Goal: Task Accomplishment & Management: Use online tool/utility

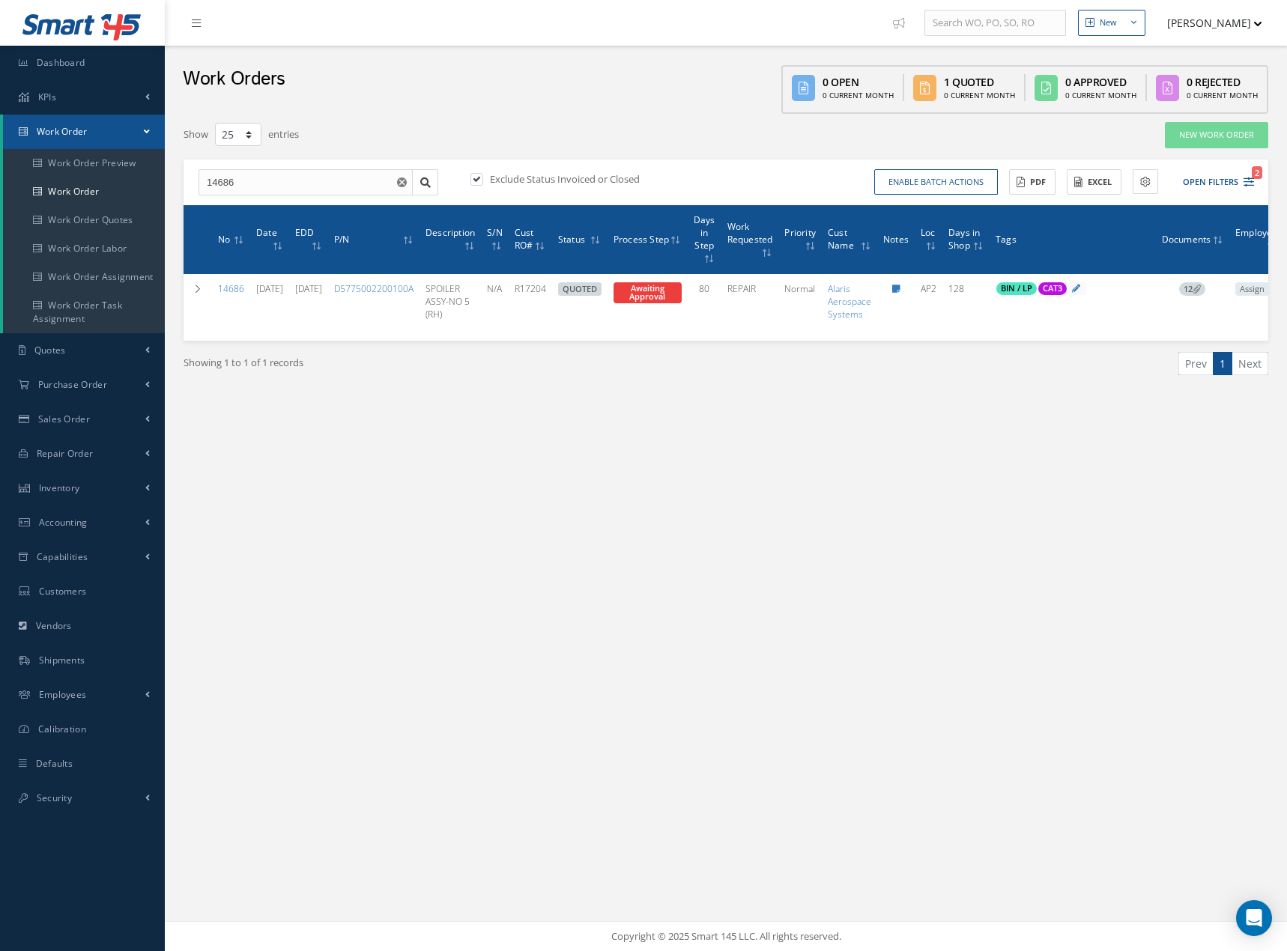
select select "25"
drag, startPoint x: 228, startPoint y: 186, endPoint x: 176, endPoint y: 192, distance: 52.9
click at [177, 192] on div "Filters WO Number 14686 Part Number Description Serial Number BALANCE BENCH CHE…" at bounding box center [725, 267] width 1107 height 292
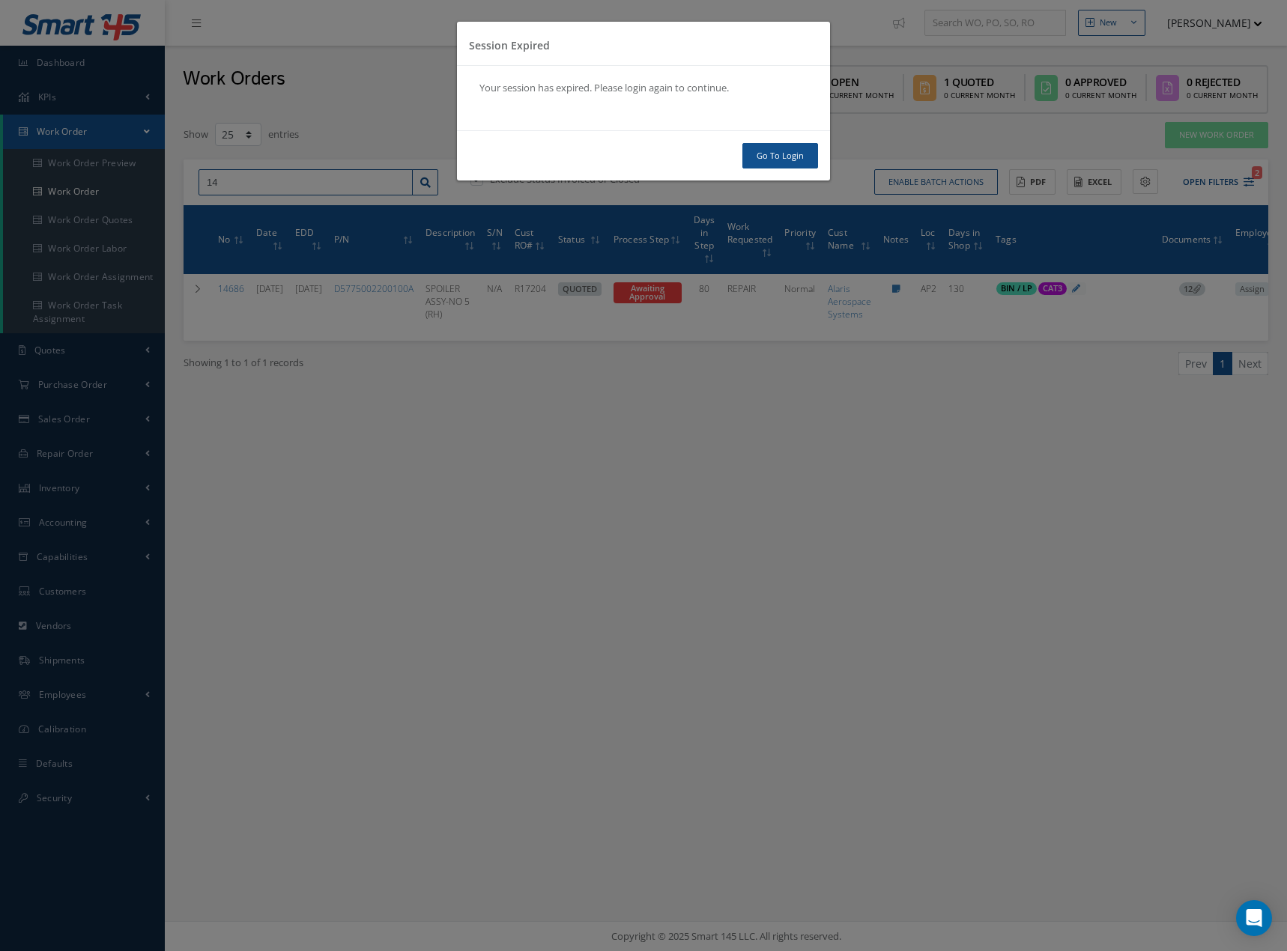
type input "14"
click at [787, 159] on link "Go To Login" at bounding box center [780, 156] width 76 height 26
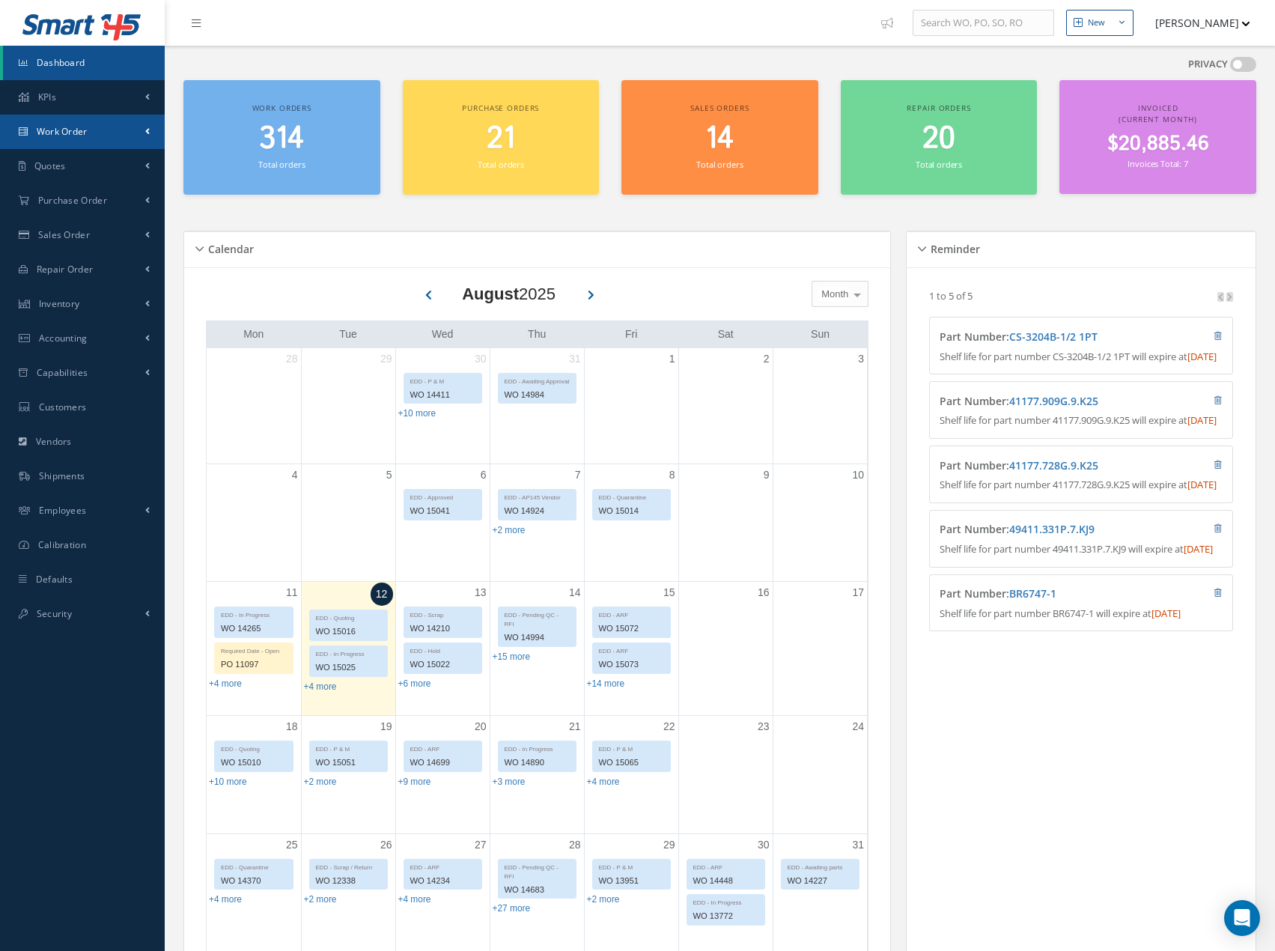
click at [114, 123] on link "Work Order" at bounding box center [82, 132] width 165 height 34
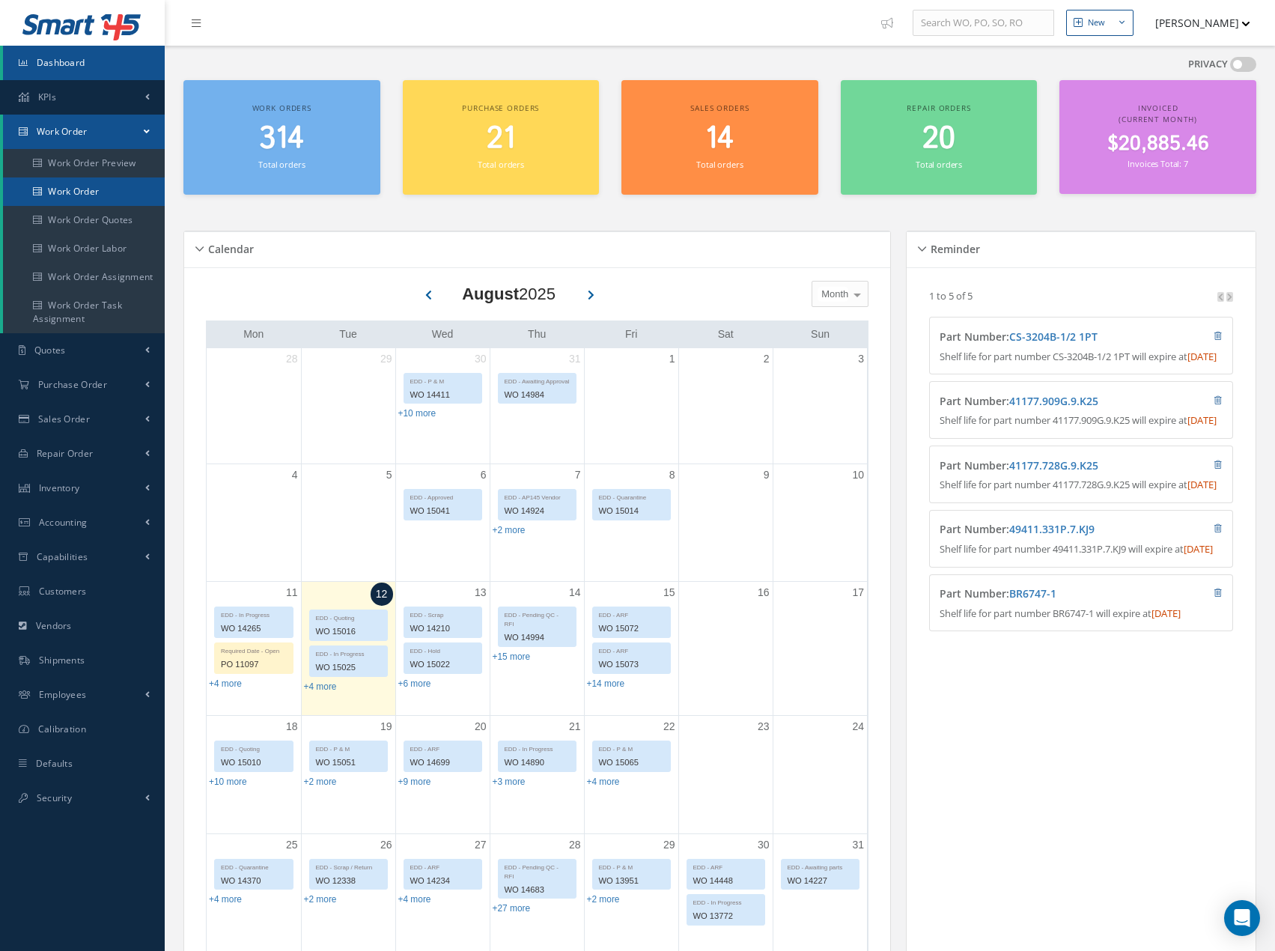
click at [109, 193] on link "Work Order" at bounding box center [84, 191] width 162 height 28
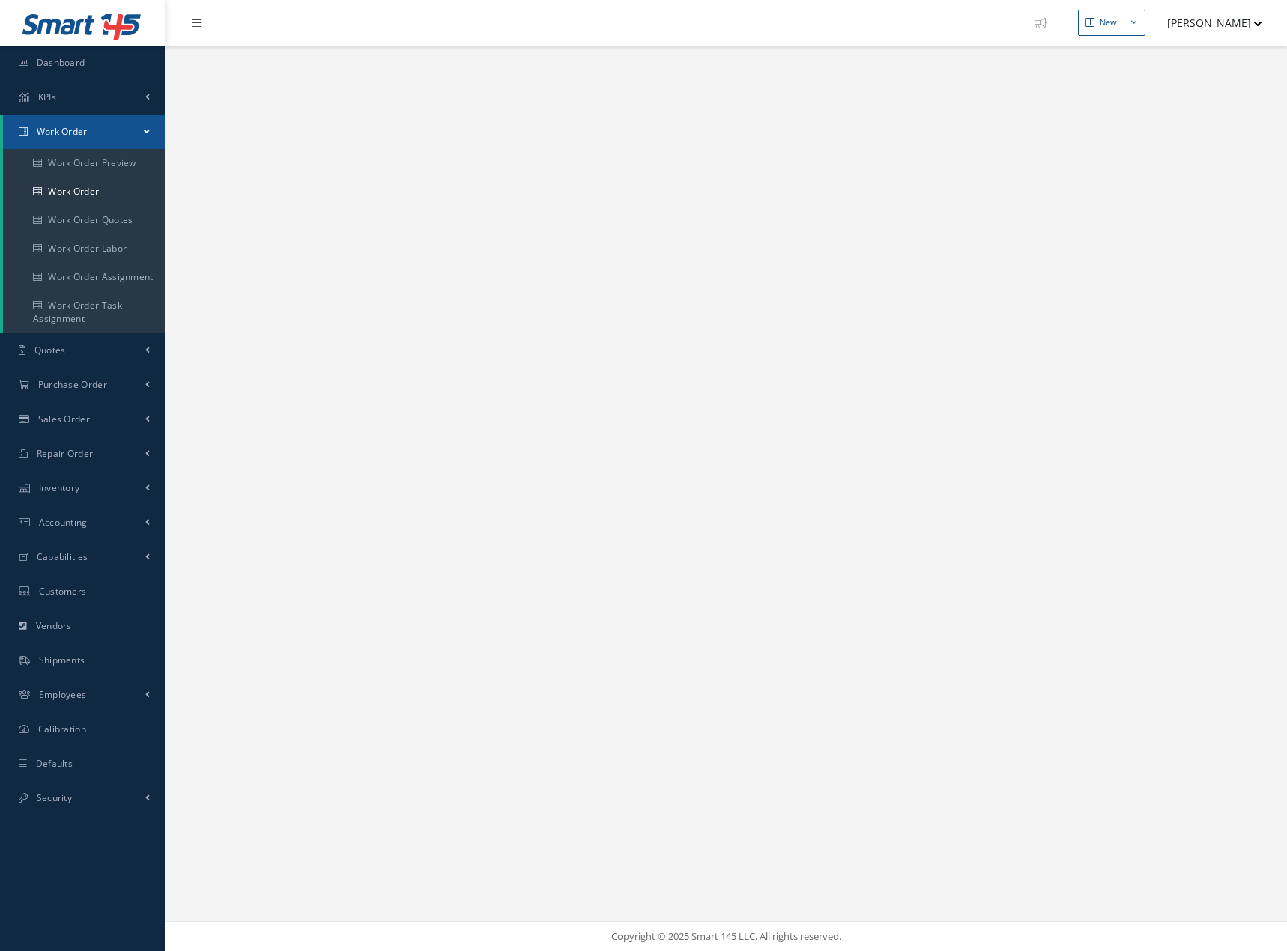
select select "25"
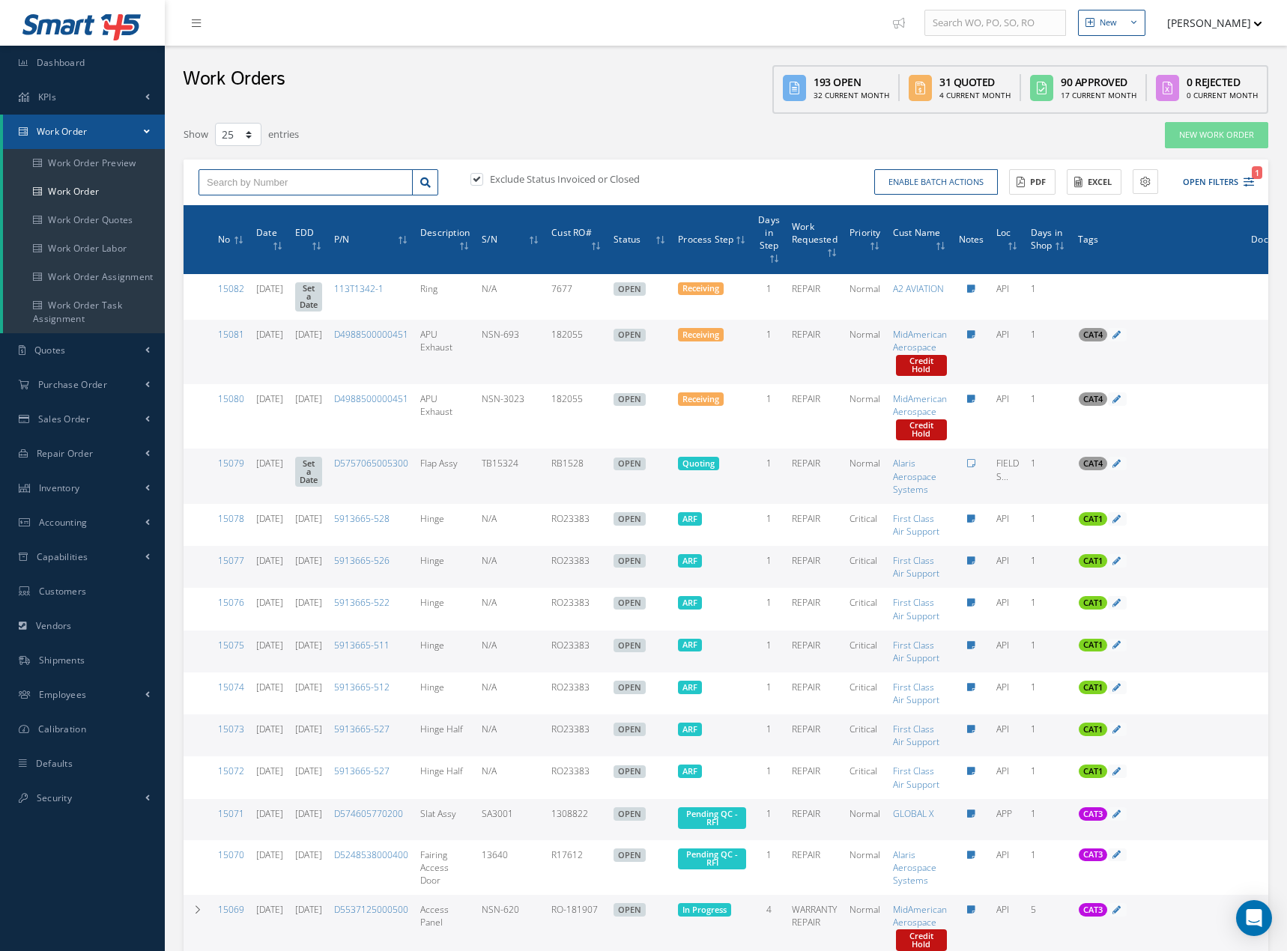
click at [275, 188] on input "text" at bounding box center [305, 182] width 214 height 27
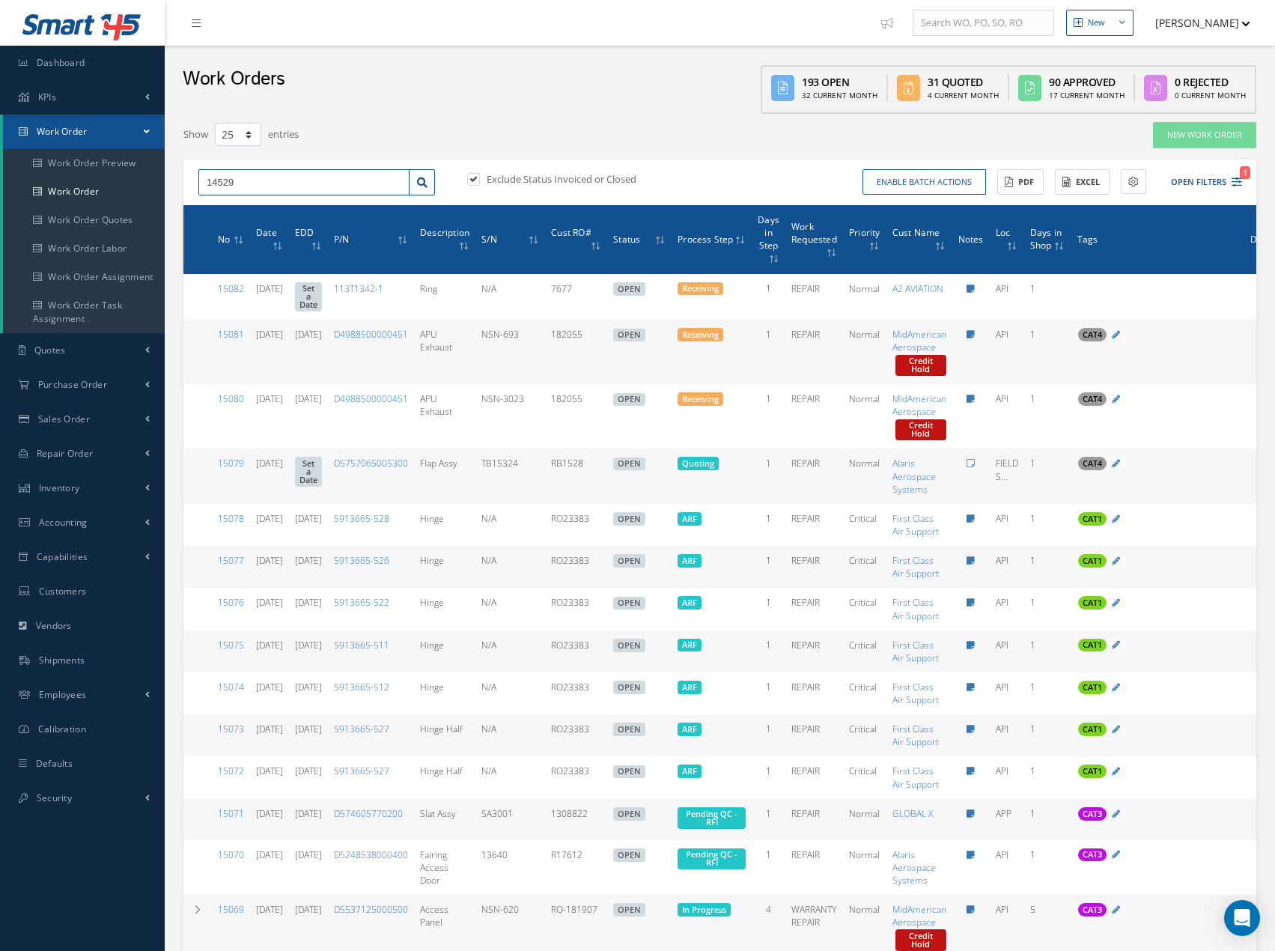
type input "14529"
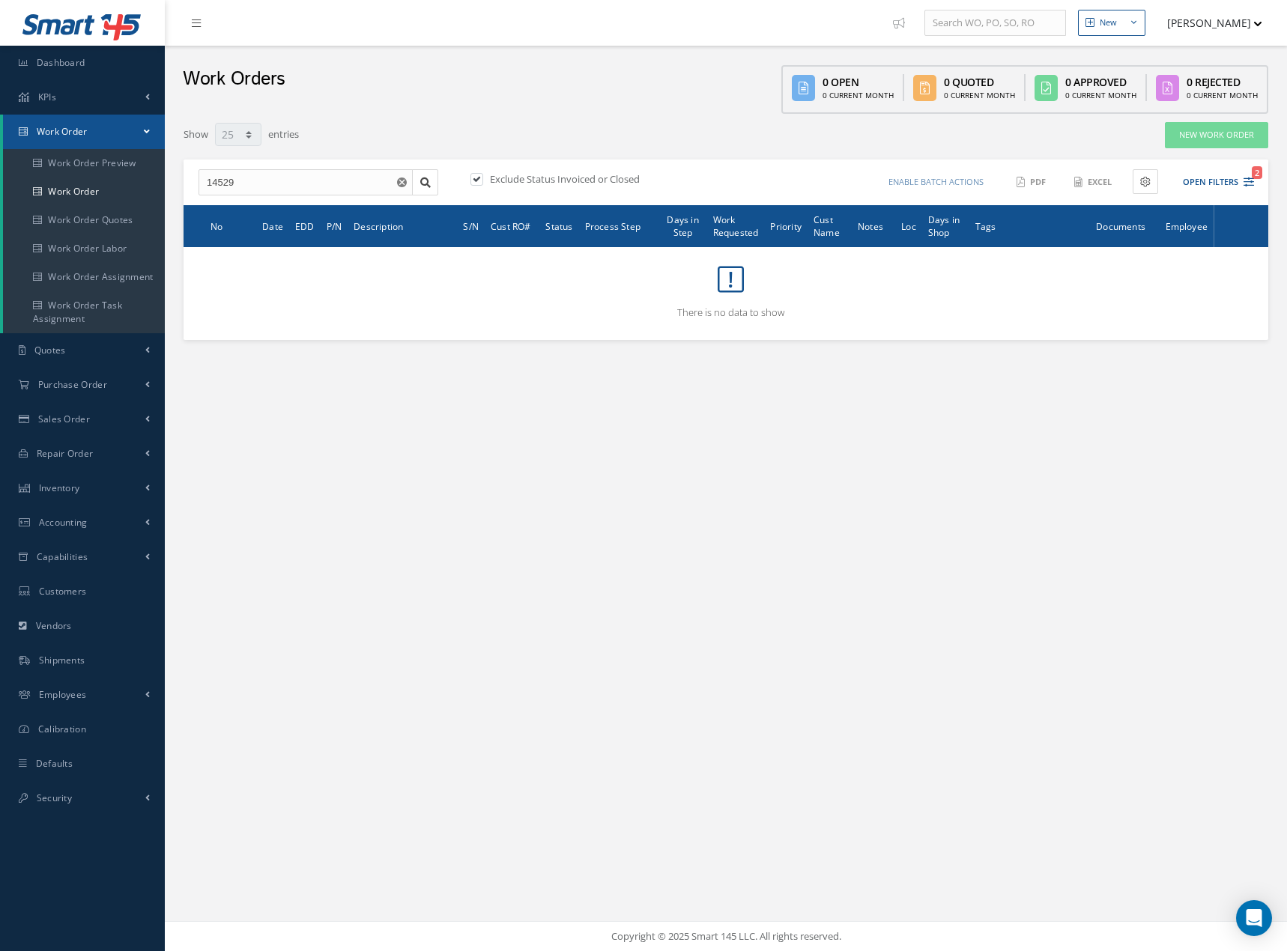
click at [523, 177] on label "Exclude Status Invoiced or Closed" at bounding box center [563, 178] width 154 height 13
click at [480, 177] on input "checkbox" at bounding box center [475, 180] width 10 height 10
checkbox input "false"
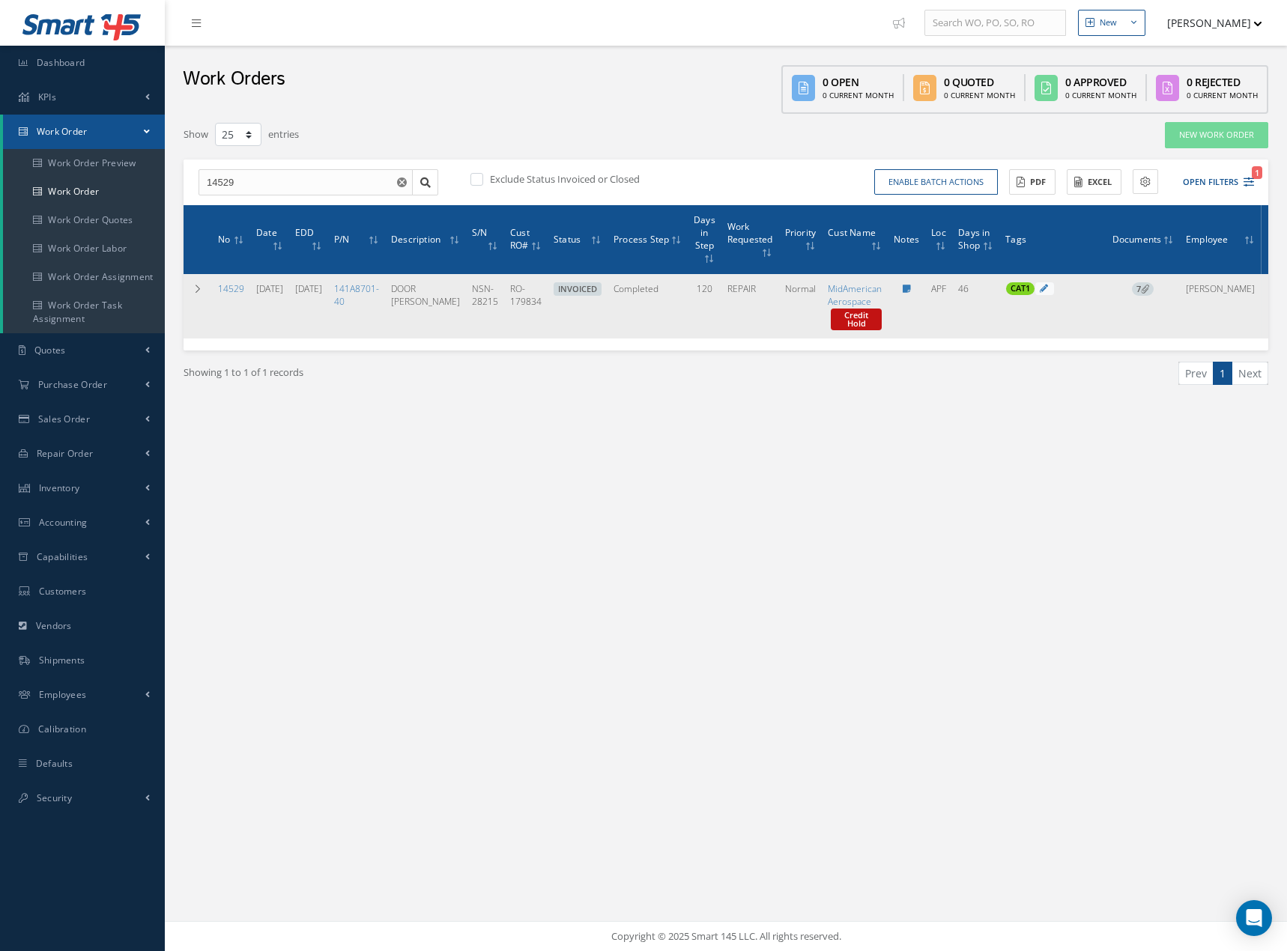
click at [1149, 288] on icon at bounding box center [1144, 289] width 8 height 8
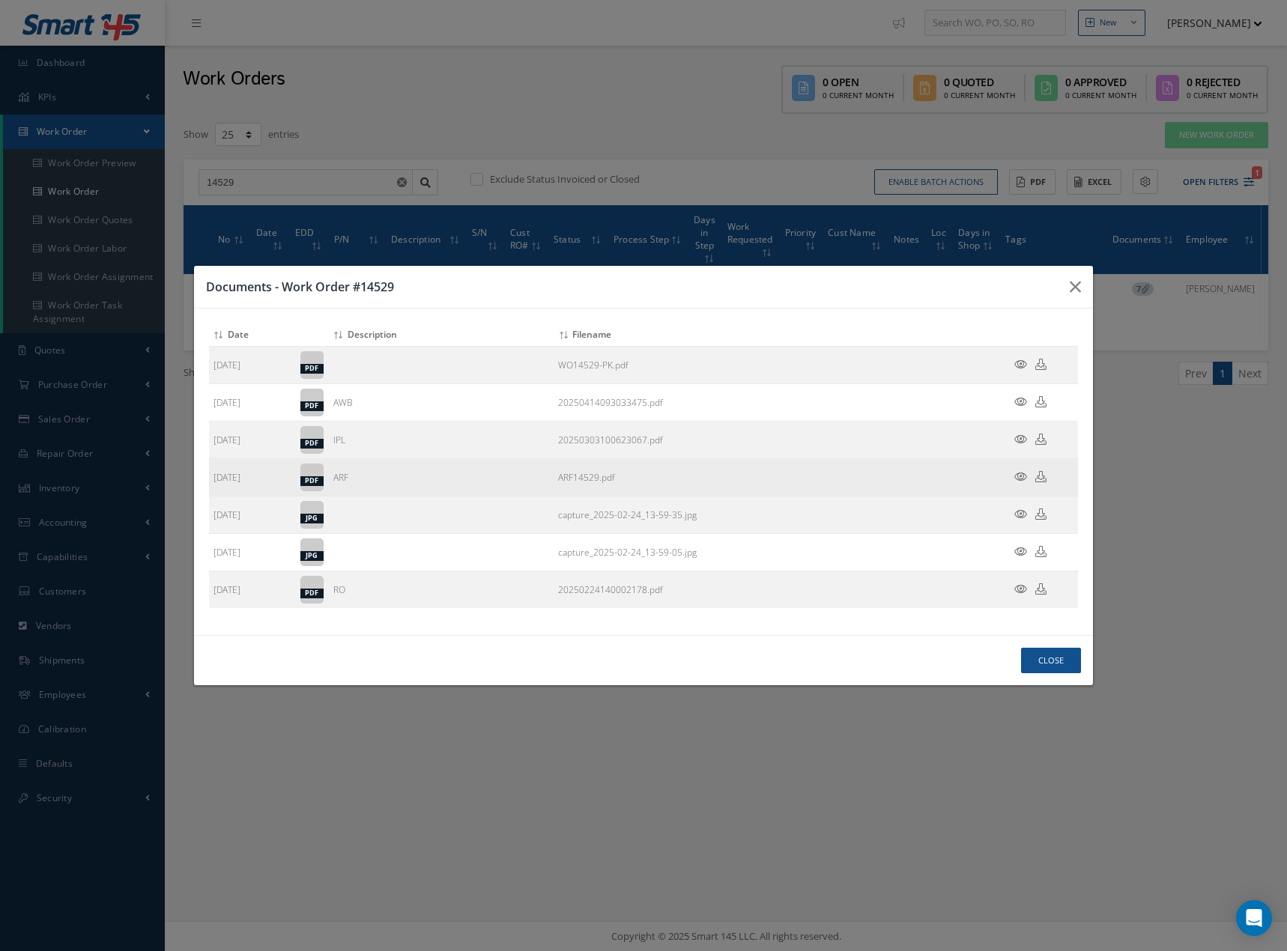
click at [1020, 479] on icon at bounding box center [1020, 476] width 13 height 11
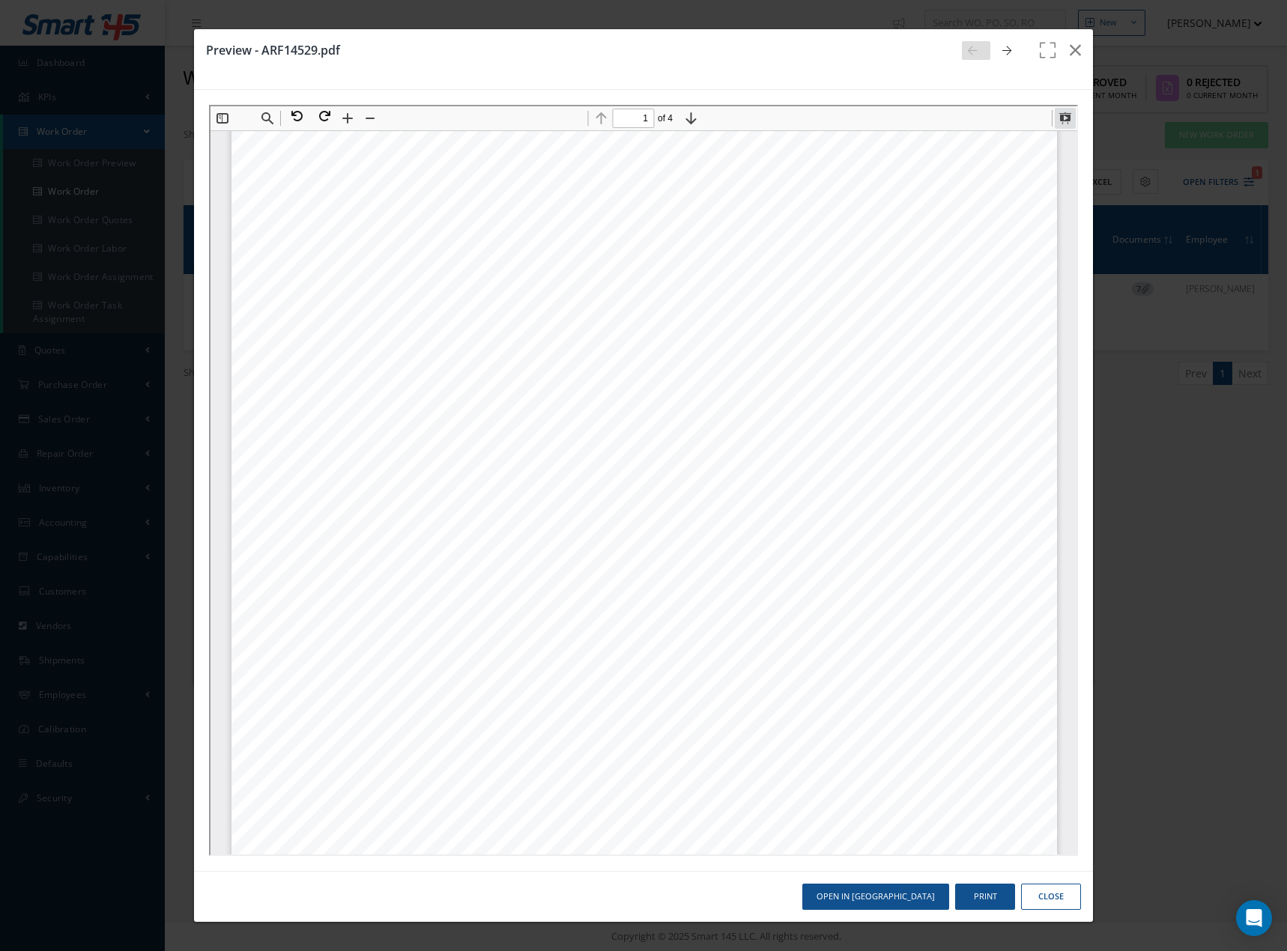
drag, startPoint x: 1063, startPoint y: 114, endPoint x: 2563, endPoint y: 312, distance: 1512.2
click at [1063, 114] on button at bounding box center [1062, 116] width 21 height 21
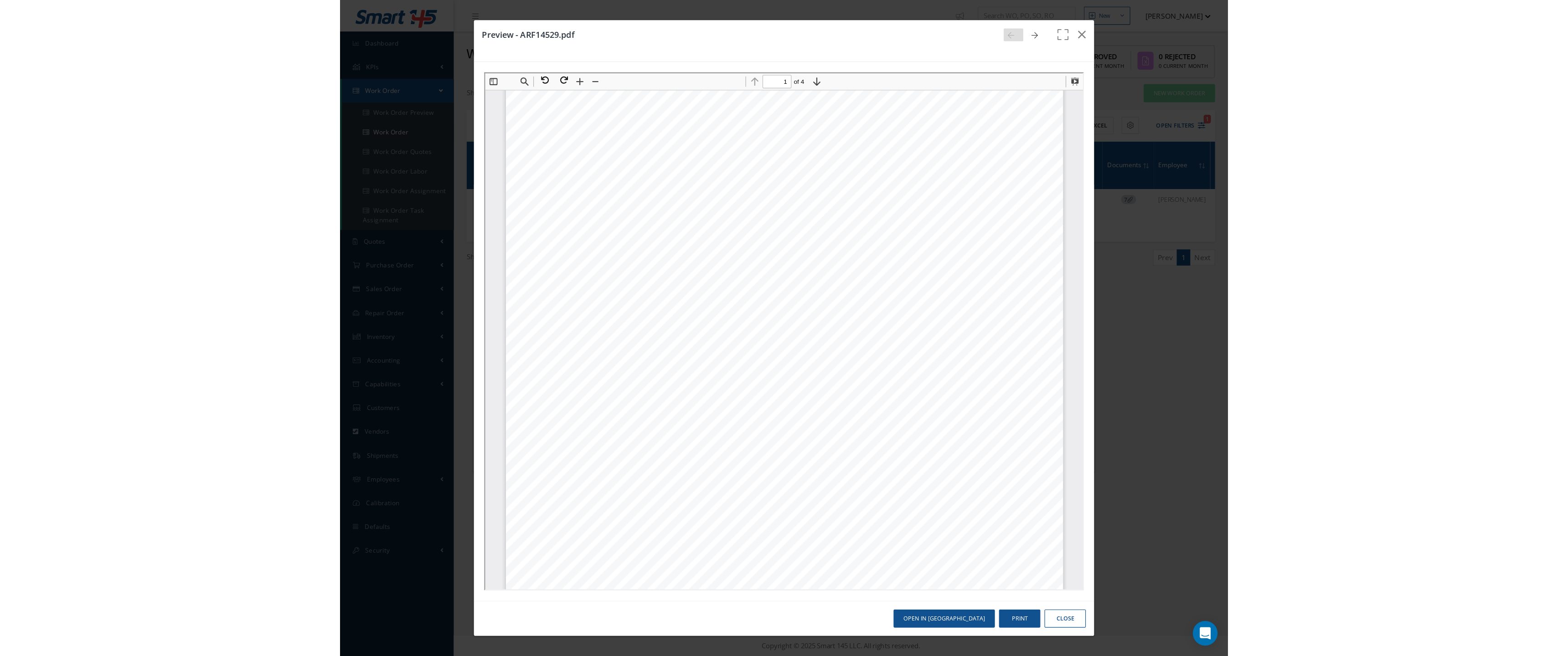
scroll to position [1, 0]
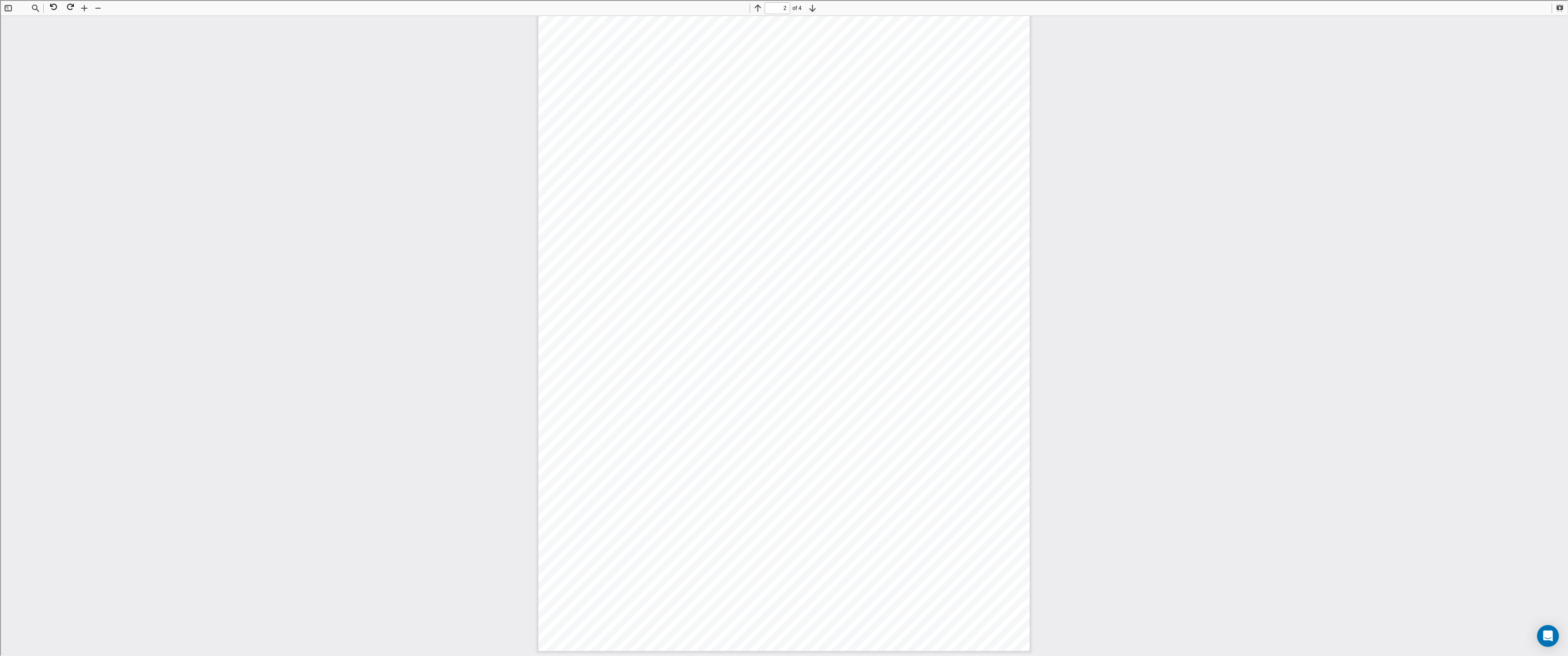
type input "3"
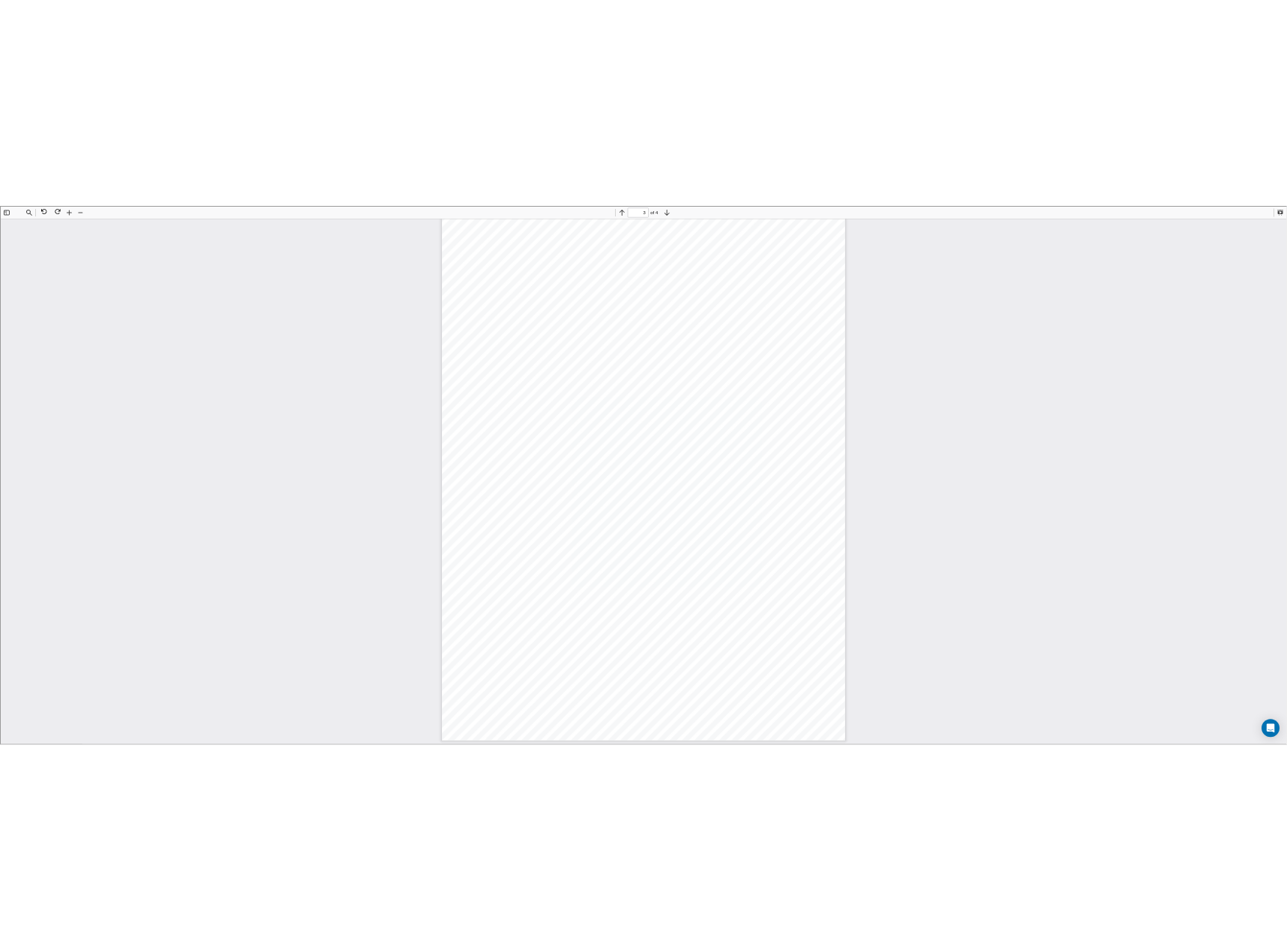
scroll to position [2224, 0]
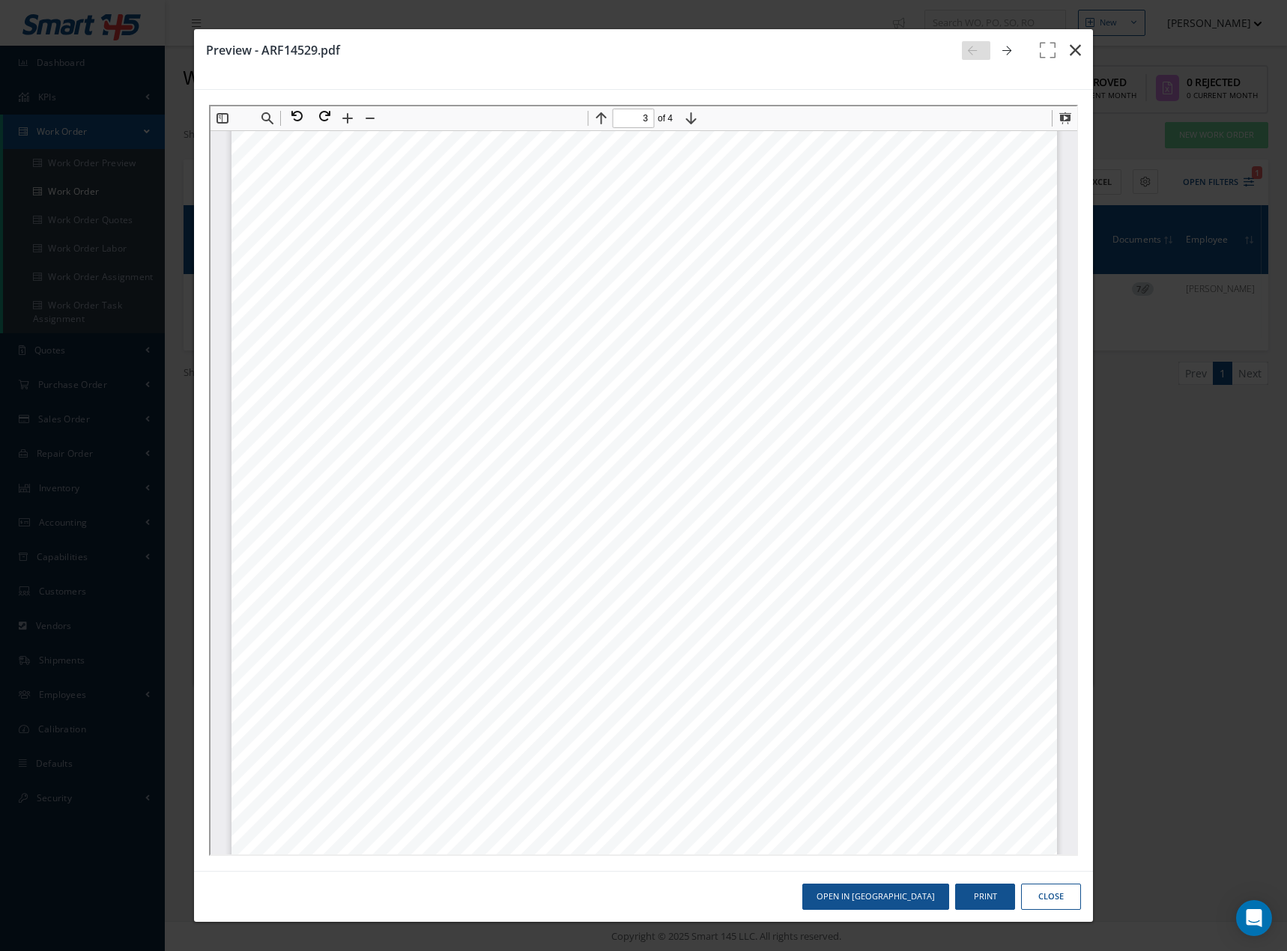
click at [1078, 47] on icon "button" at bounding box center [1074, 50] width 11 height 18
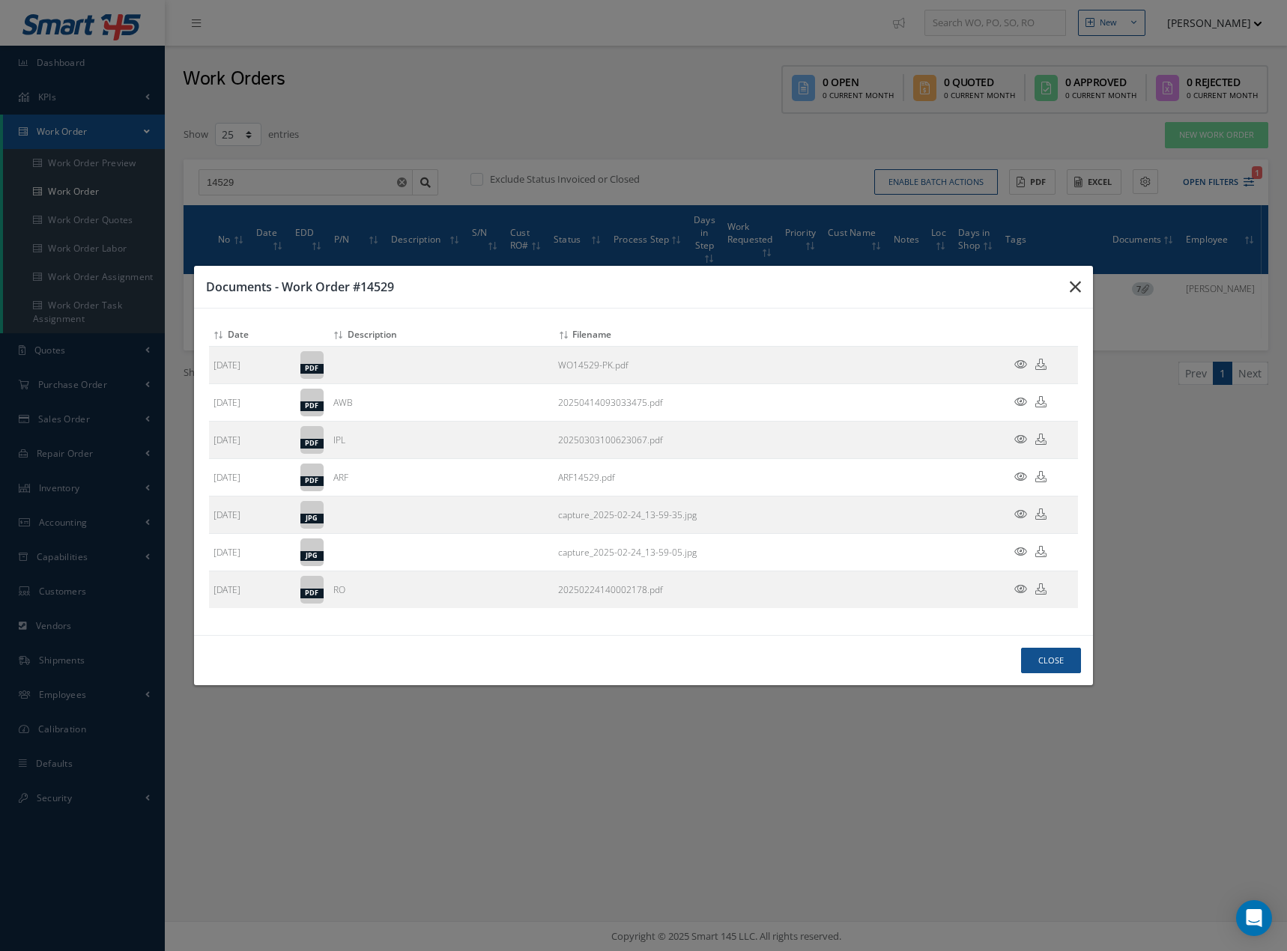
click at [0, 0] on icon "button" at bounding box center [0, 0] width 0 height 0
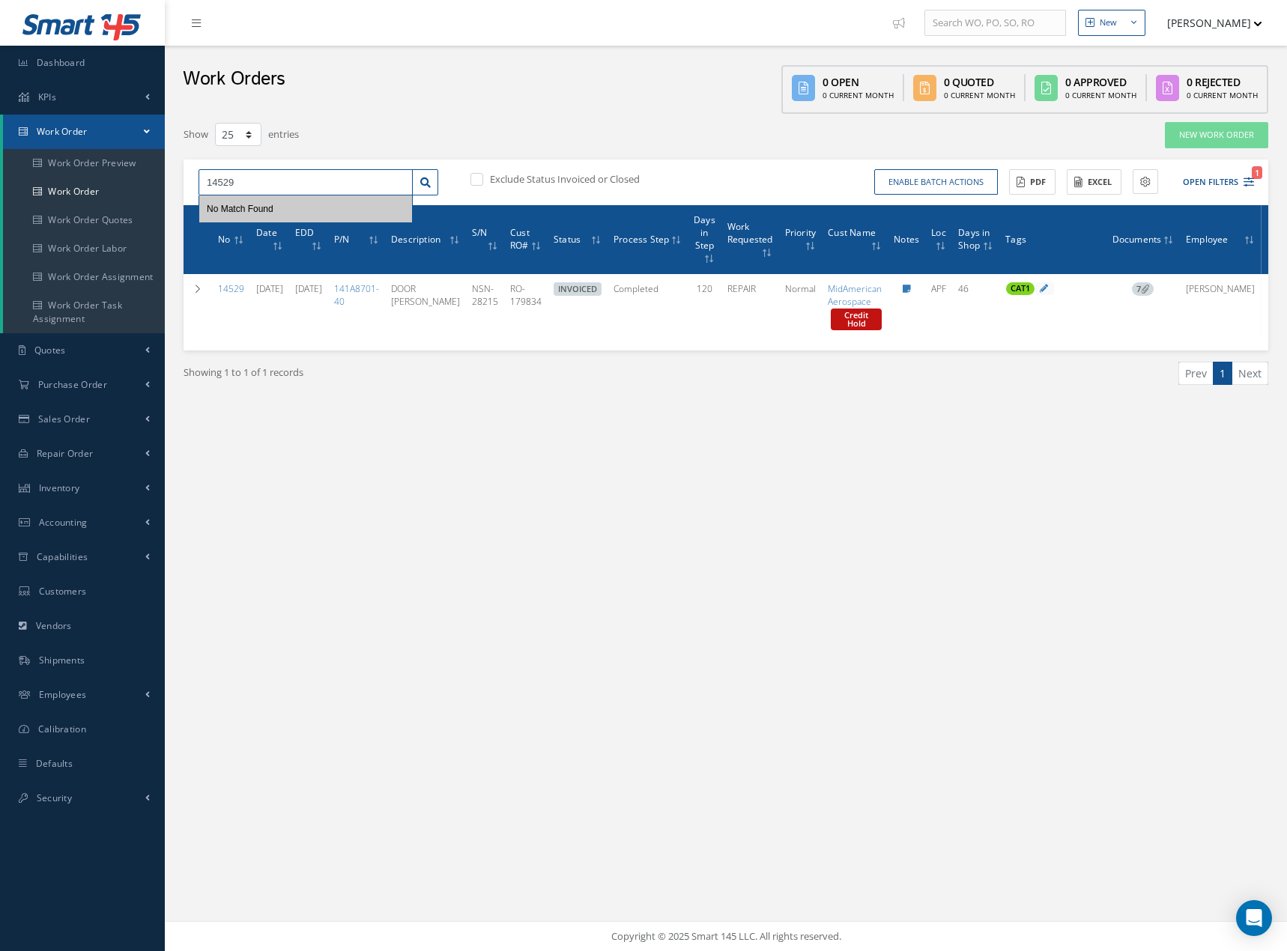
drag, startPoint x: 265, startPoint y: 183, endPoint x: 168, endPoint y: 180, distance: 96.6
click at [170, 185] on div "New New Work Order New Purchase Order New Customer Quote New Sales Order New Re…" at bounding box center [726, 475] width 1122 height 951
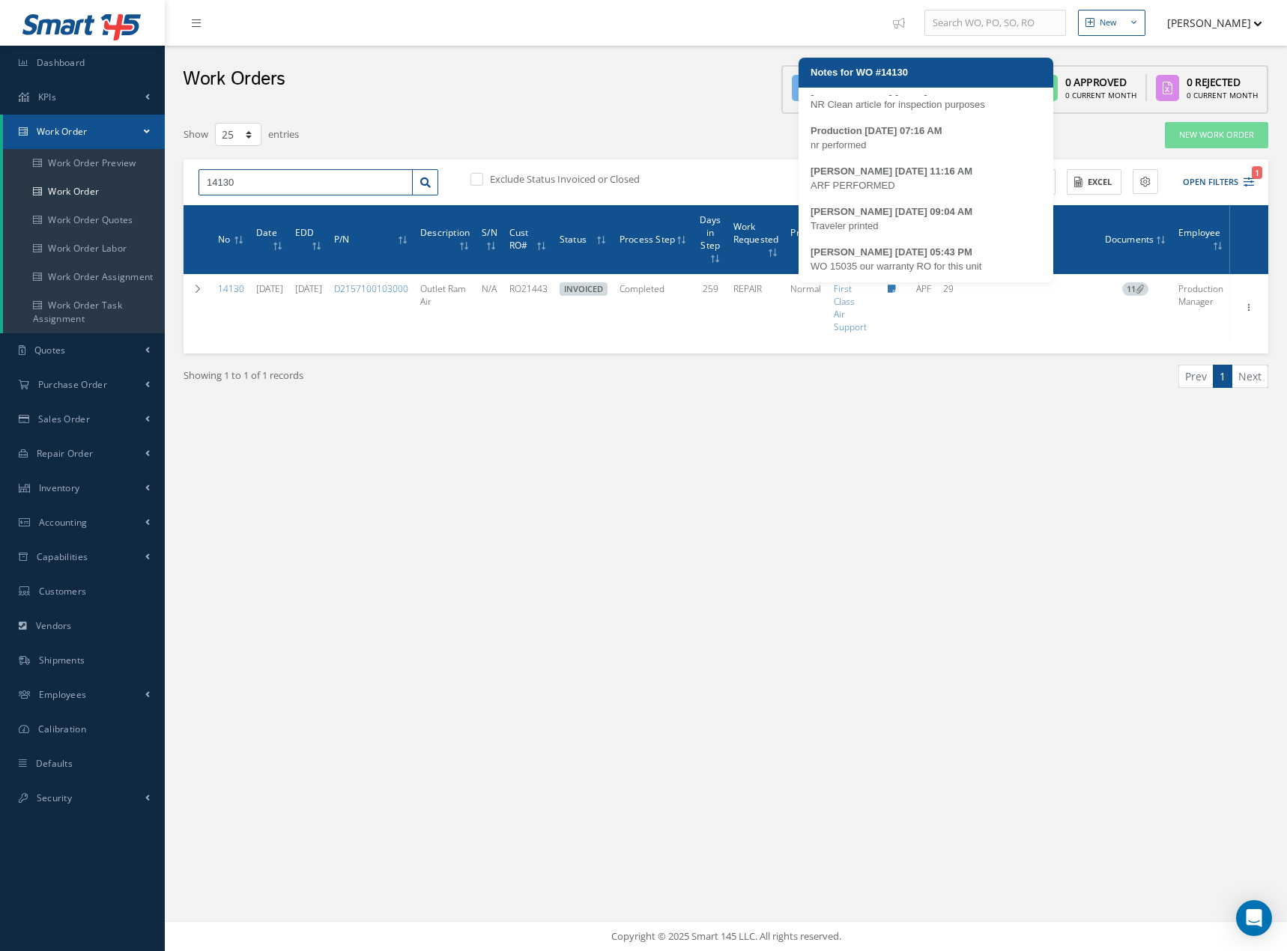
scroll to position [15, 0]
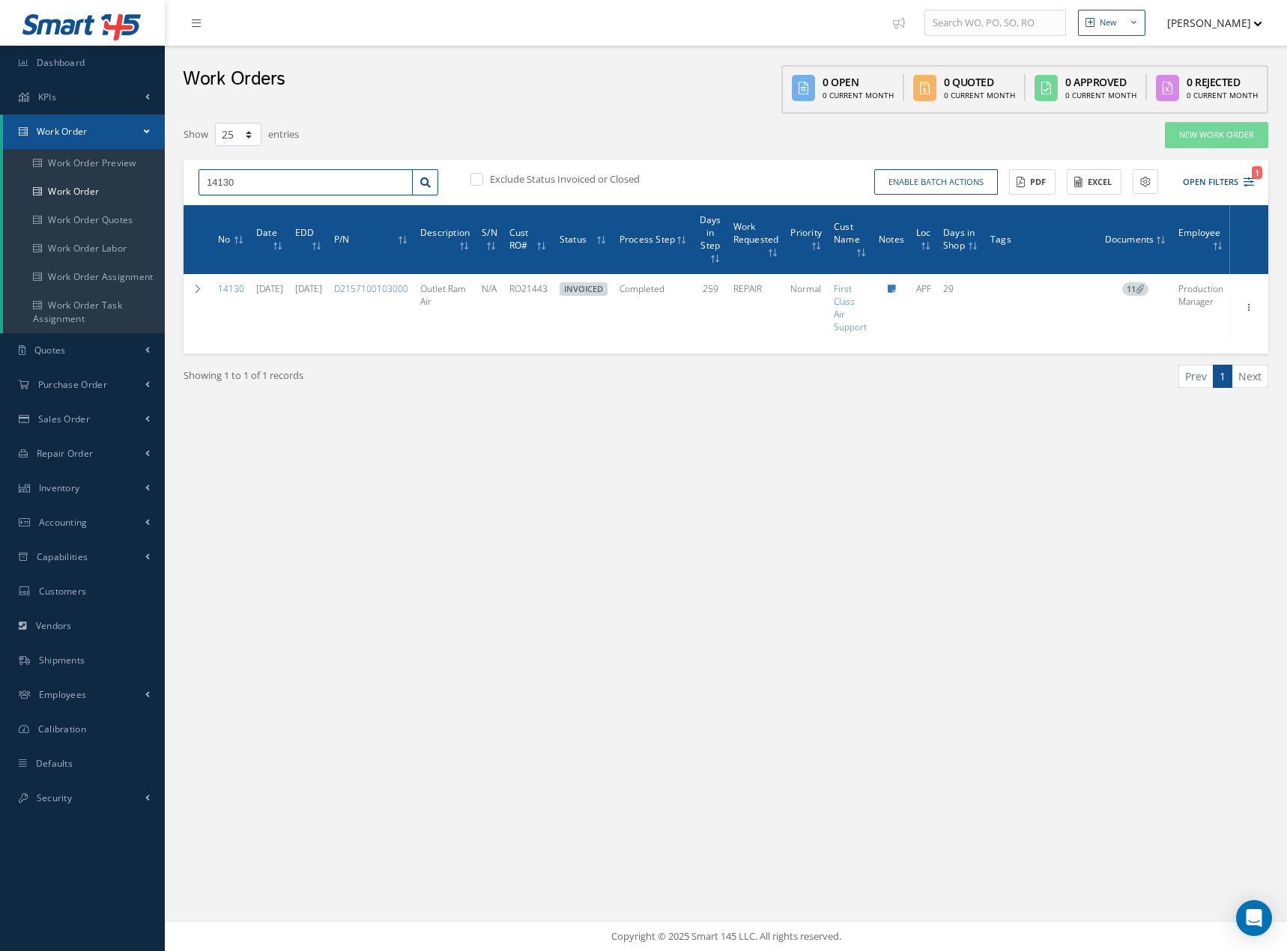
drag, startPoint x: 247, startPoint y: 180, endPoint x: 186, endPoint y: 181, distance: 61.4
click at [187, 181] on div "14130 14130" at bounding box center [318, 182] width 262 height 27
drag, startPoint x: 239, startPoint y: 180, endPoint x: 197, endPoint y: 183, distance: 42.0
click at [197, 183] on div "15035 15035" at bounding box center [318, 182] width 262 height 27
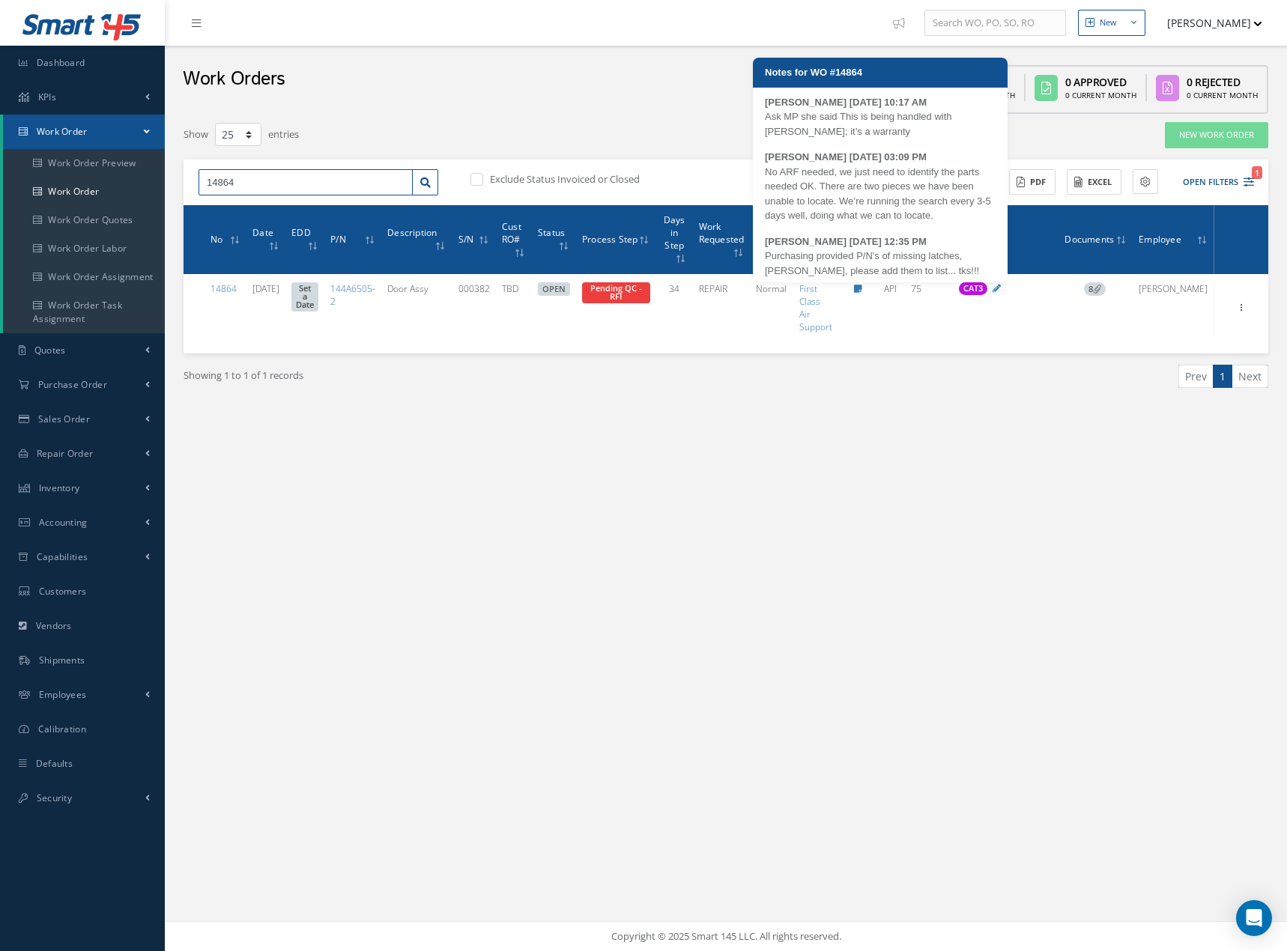
scroll to position [7, 0]
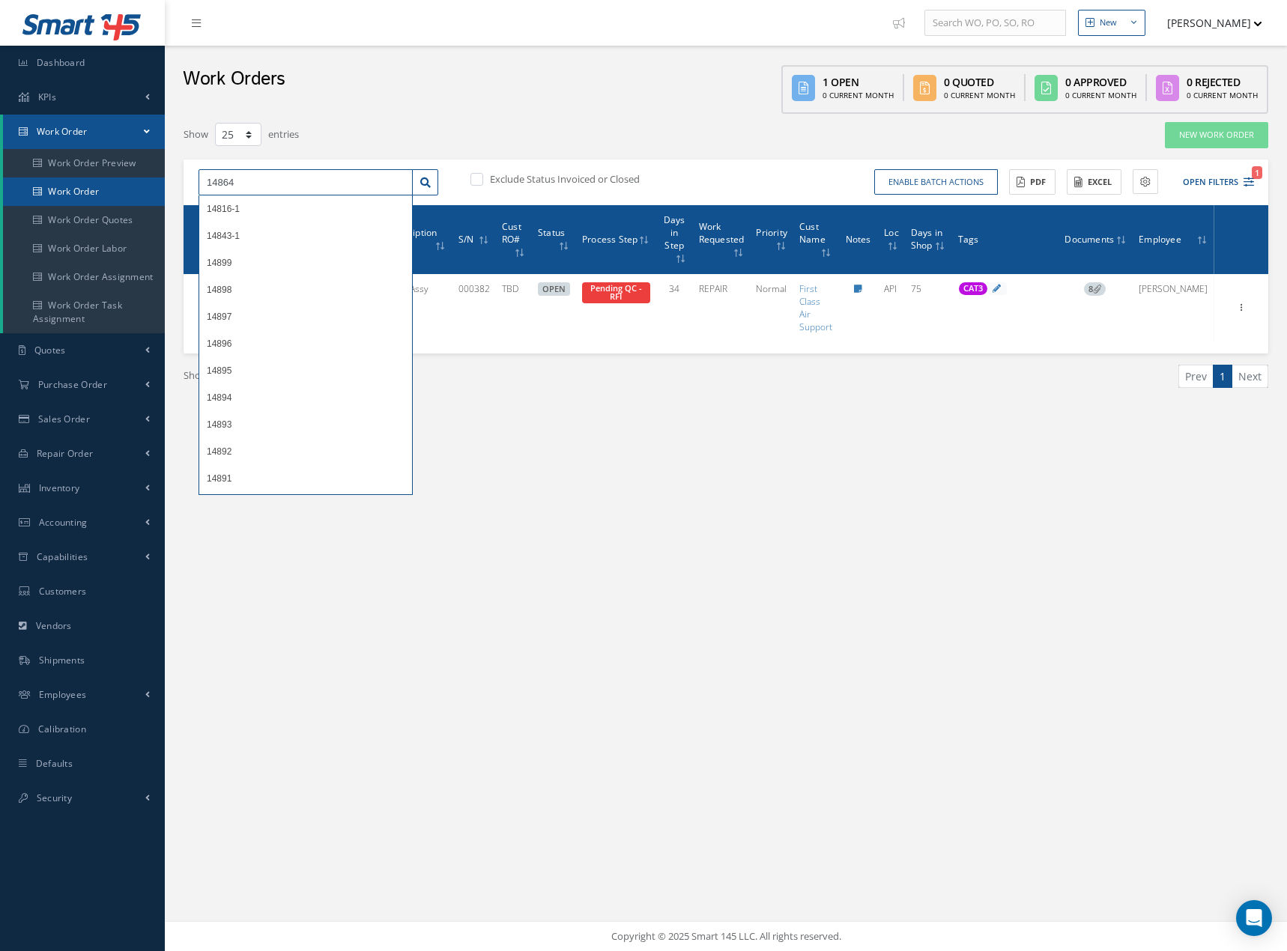
drag, startPoint x: 248, startPoint y: 177, endPoint x: 162, endPoint y: 181, distance: 86.2
click at [165, 181] on div "New New Work Order New Purchase Order New Customer Quote New Sales Order New Re…" at bounding box center [726, 475] width 1122 height 951
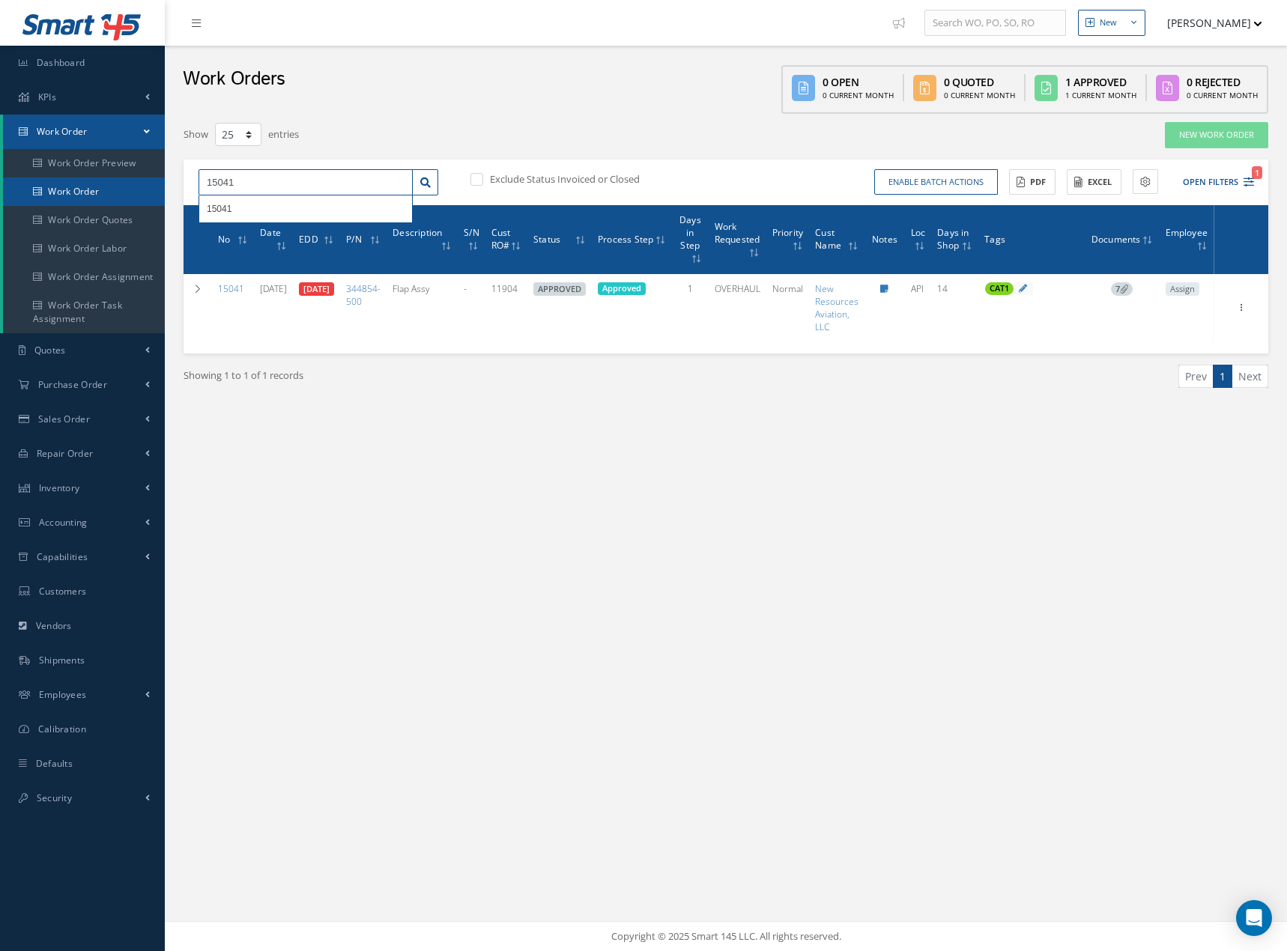
drag, startPoint x: 246, startPoint y: 180, endPoint x: 160, endPoint y: 183, distance: 86.2
click at [160, 183] on div "Smart 145 Dashboard KPIs Work Order Accounting Work Order Work Order Preview Wo…" at bounding box center [643, 475] width 1287 height 951
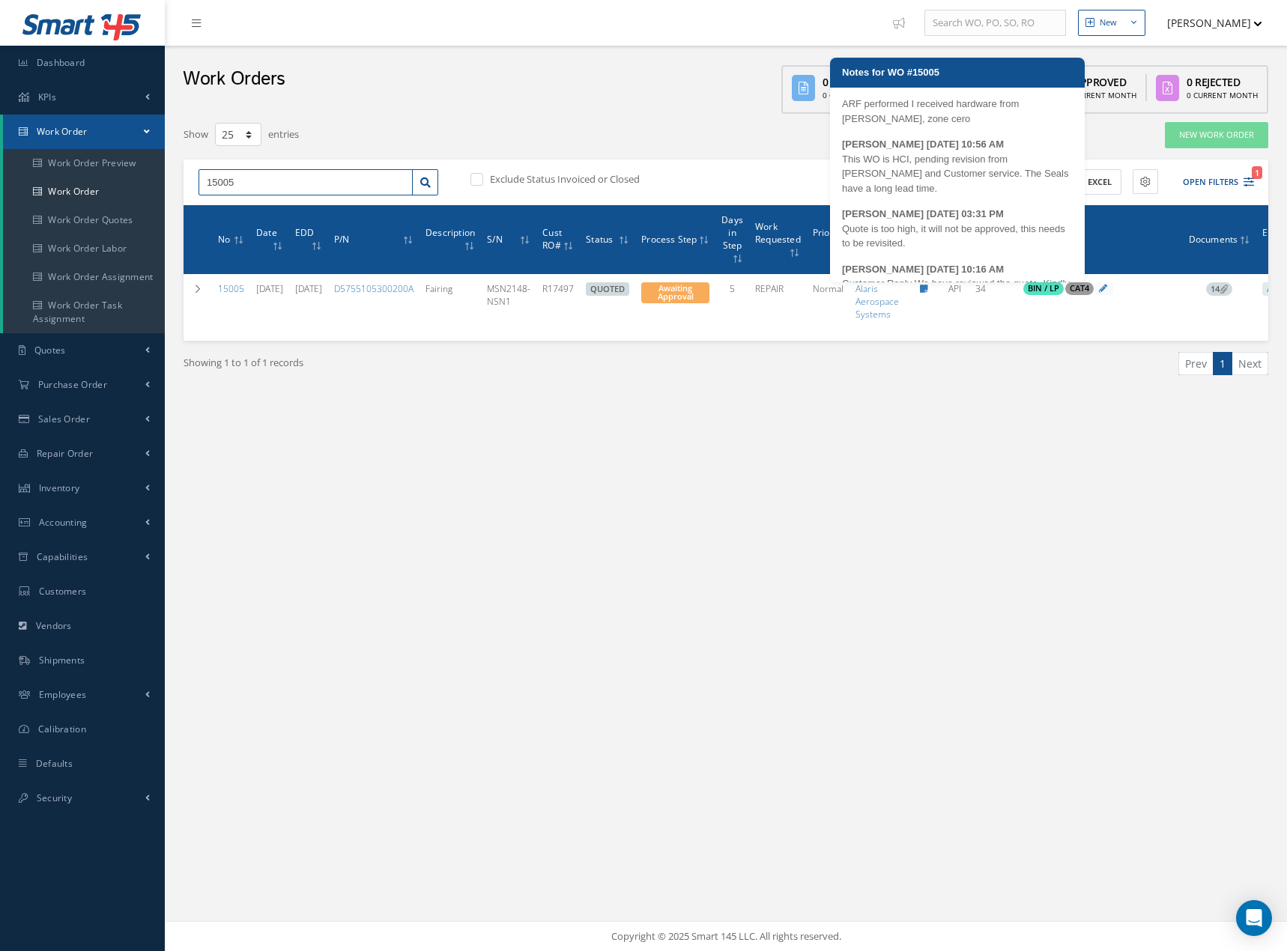
scroll to position [103, 0]
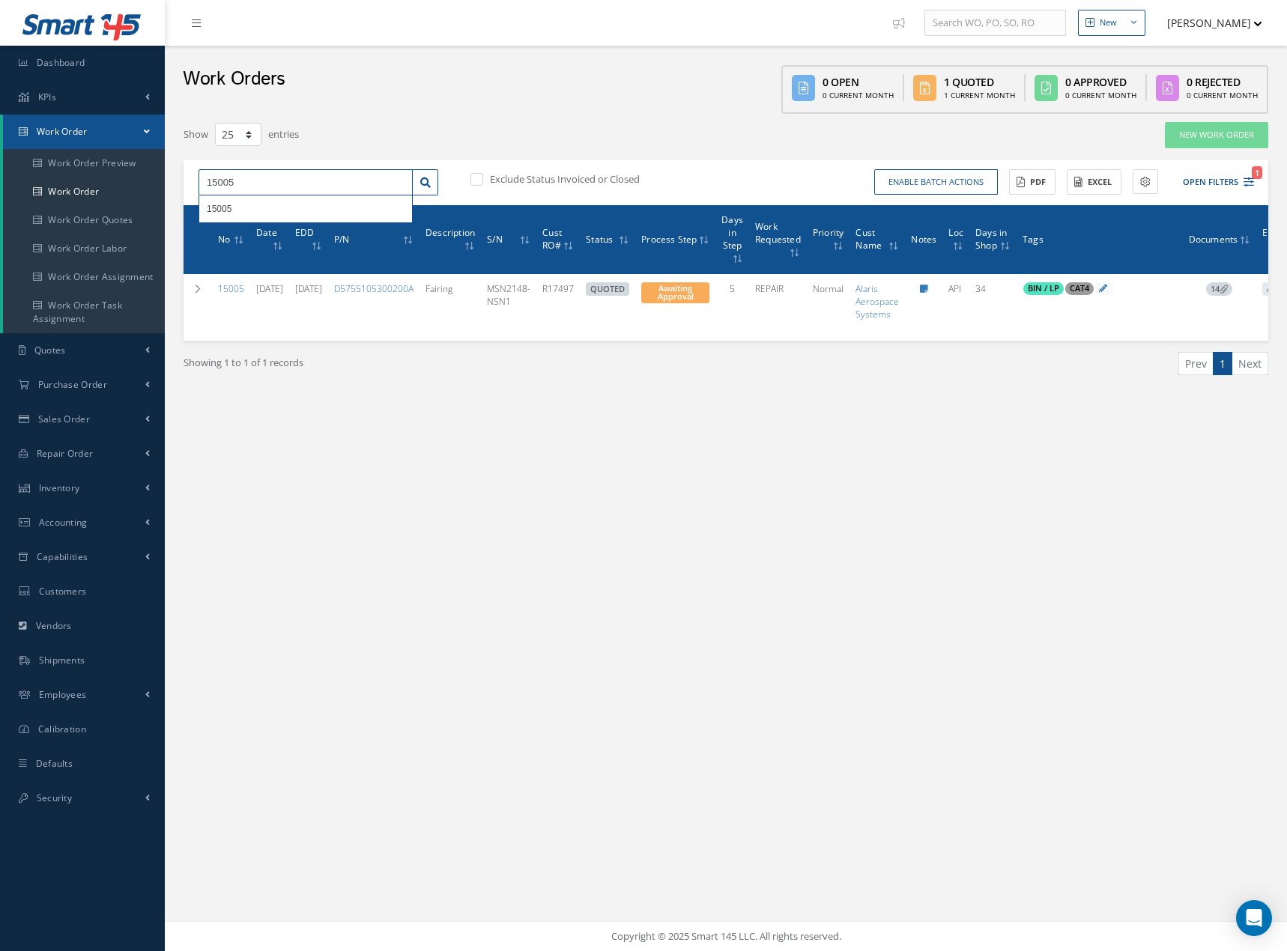
drag, startPoint x: 248, startPoint y: 179, endPoint x: 174, endPoint y: 178, distance: 74.1
click at [177, 178] on div "Filters WO Number 15005 Part Number Description Serial Number BALANCE BENCH CHE…" at bounding box center [725, 267] width 1107 height 292
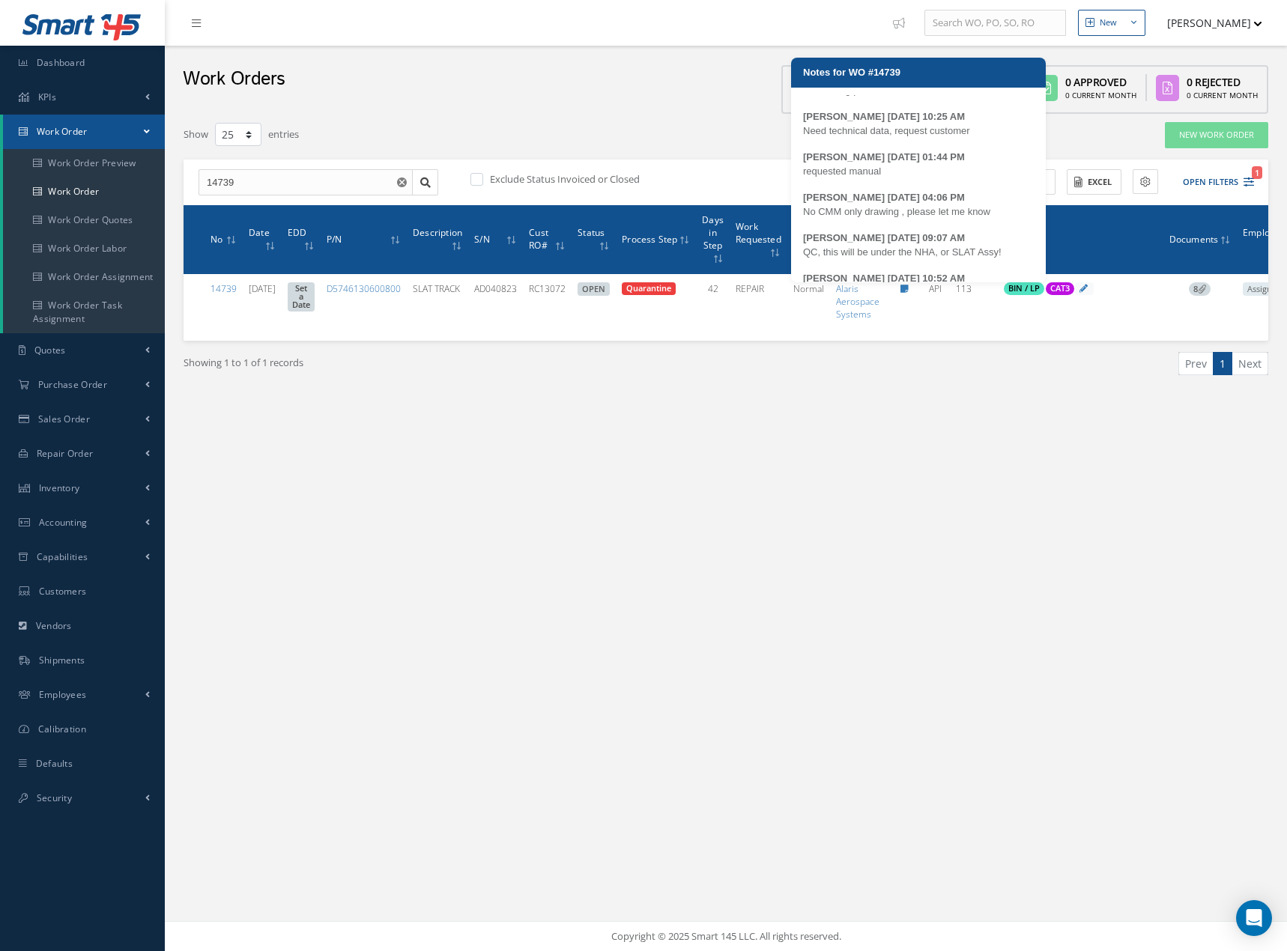
scroll to position [191, 0]
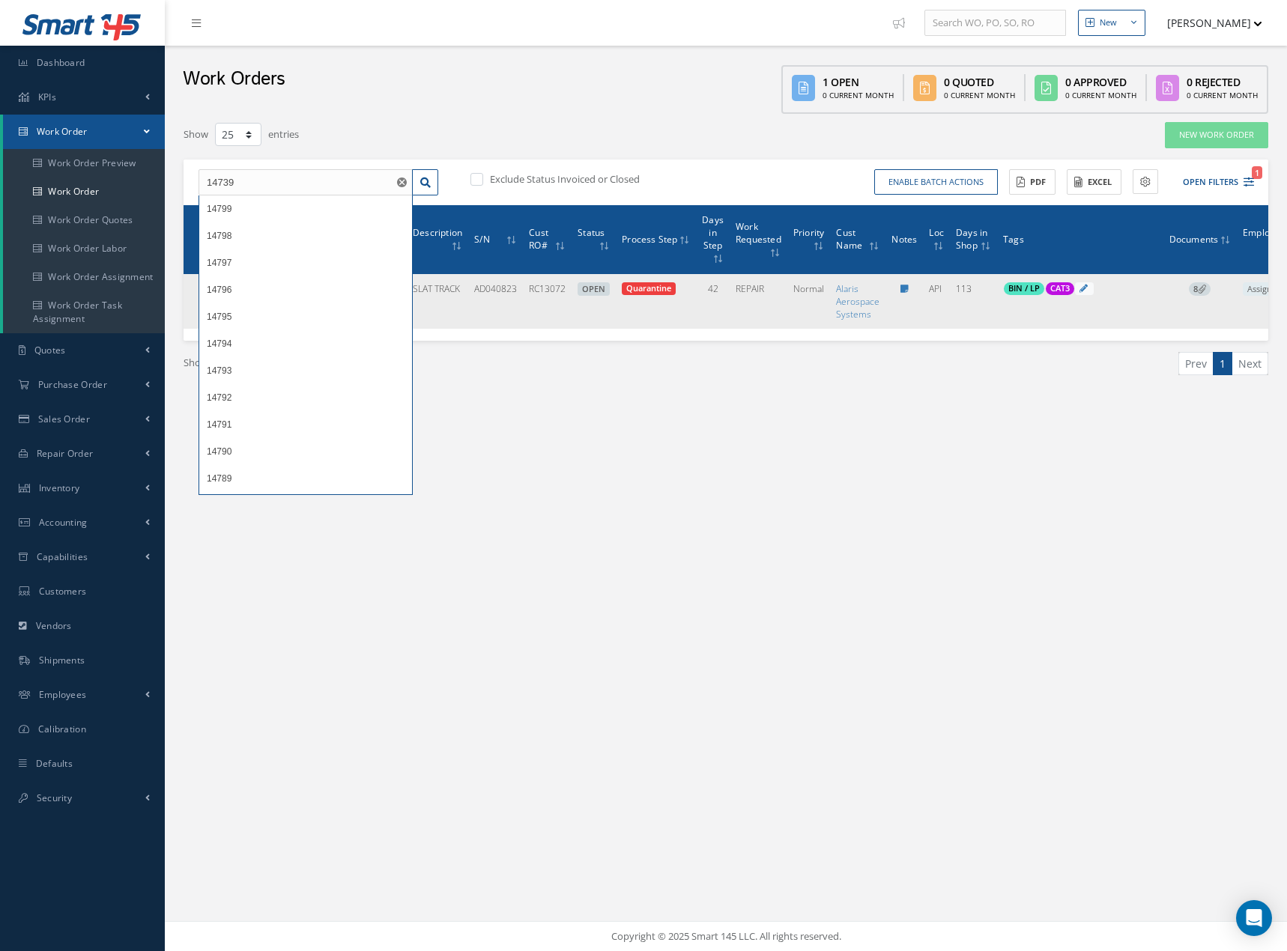
click at [1206, 289] on icon at bounding box center [1201, 289] width 8 height 8
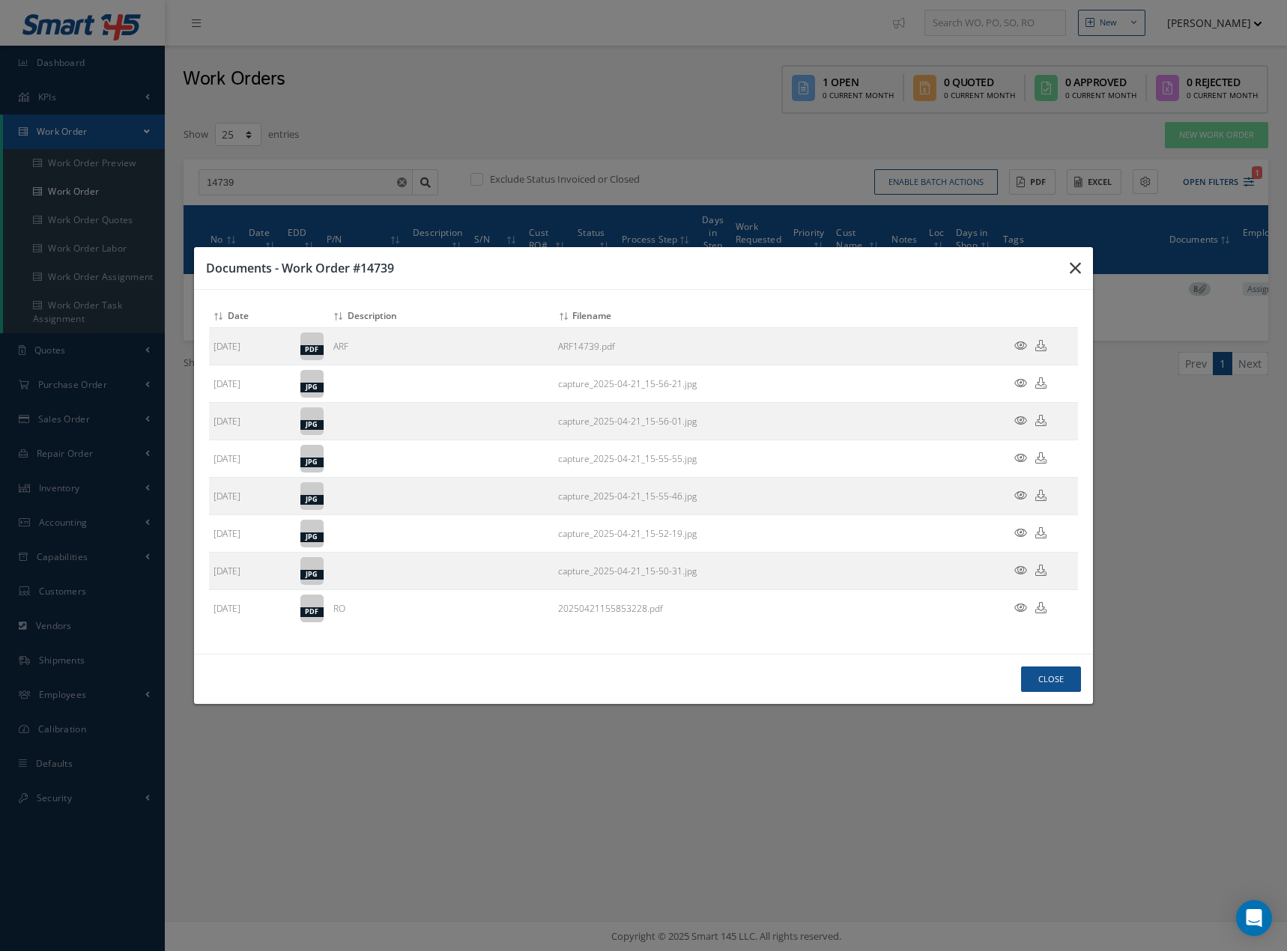
click at [0, 0] on icon "button" at bounding box center [0, 0] width 0 height 0
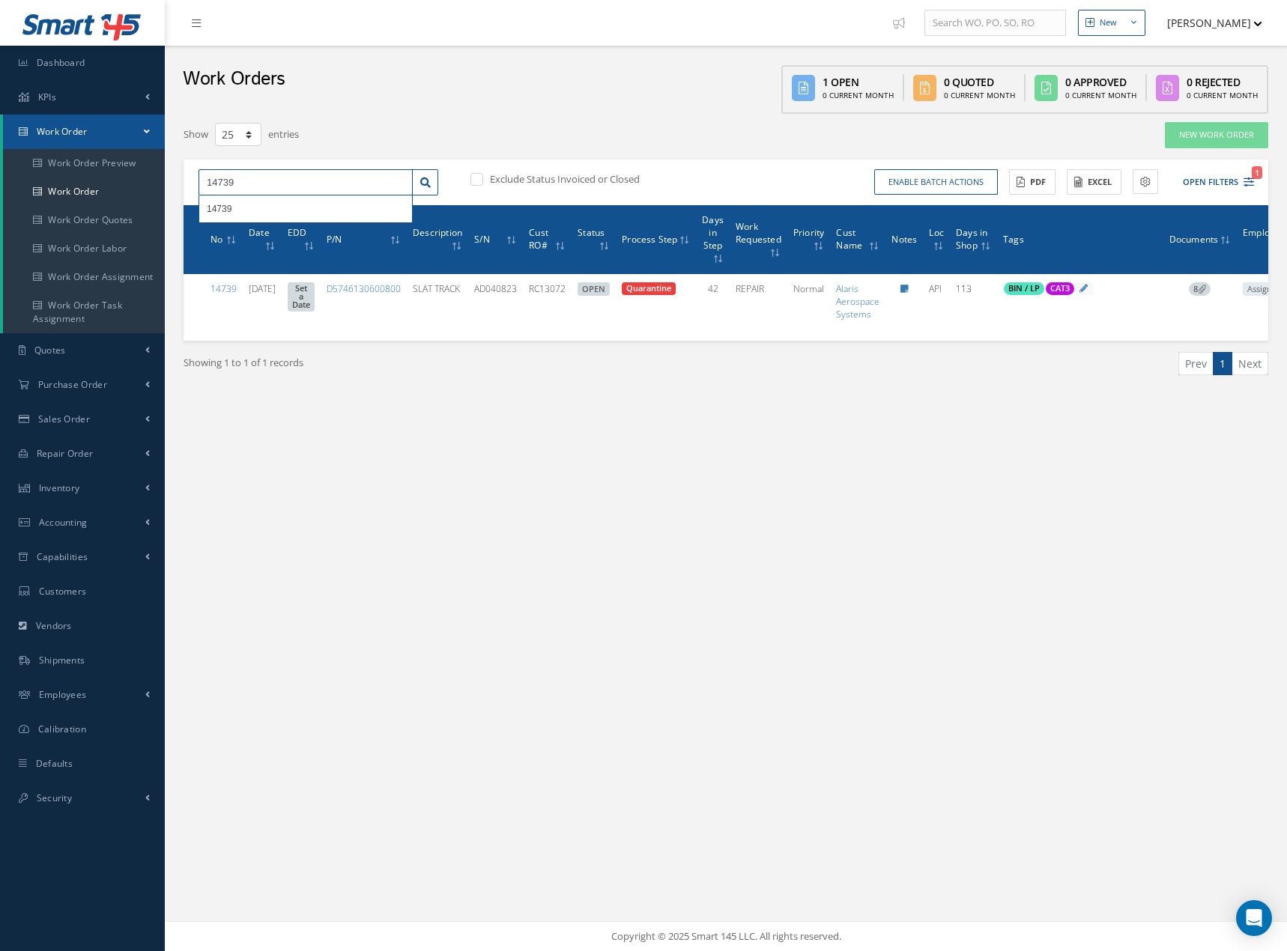
drag, startPoint x: 240, startPoint y: 182, endPoint x: 168, endPoint y: 184, distance: 71.2
click at [169, 184] on div "New New Work Order New Purchase Order New Customer Quote New Sales Order New Re…" at bounding box center [726, 475] width 1122 height 951
type input "15023"
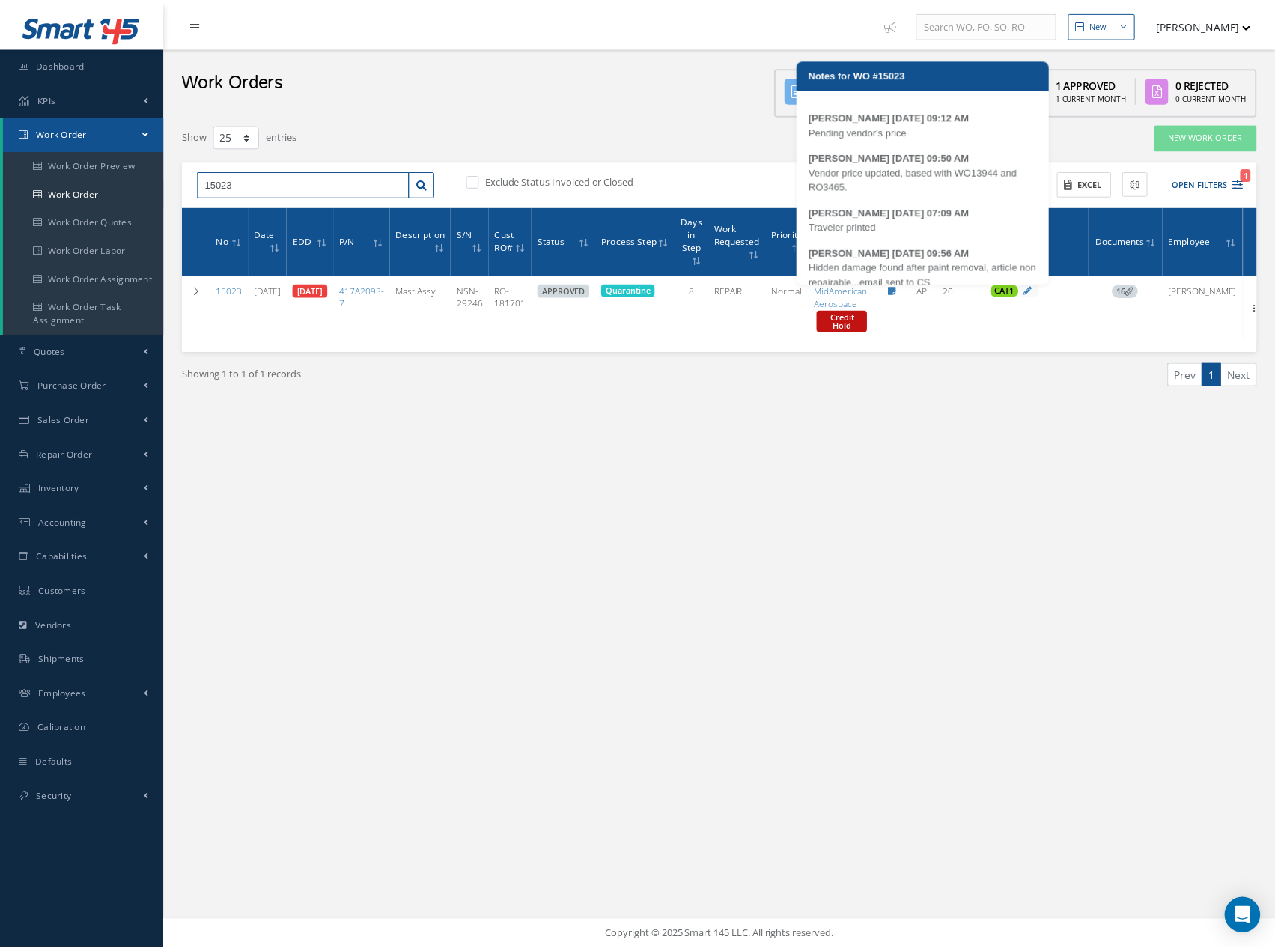
scroll to position [125, 0]
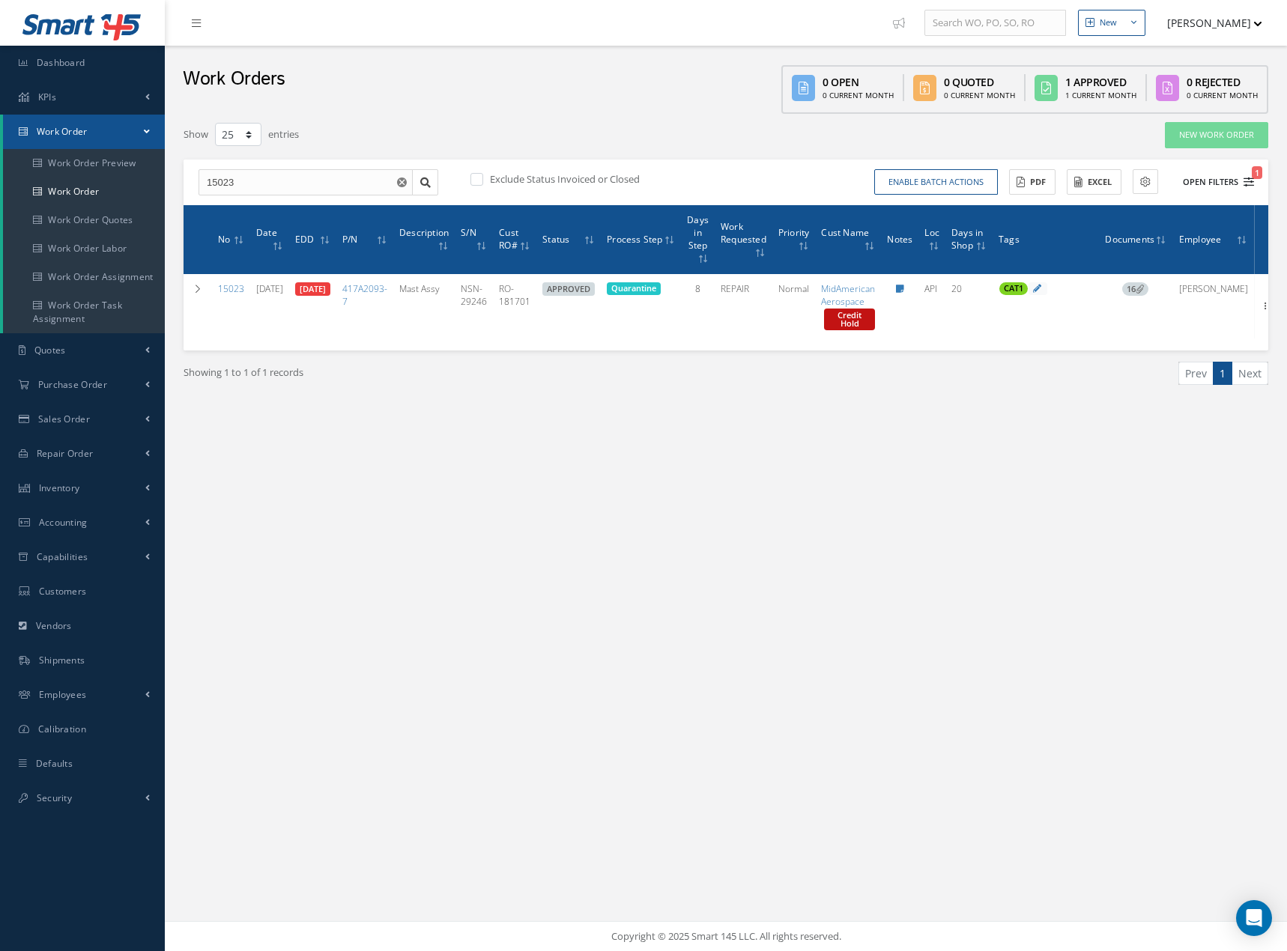
click at [1250, 182] on icon "1" at bounding box center [1248, 182] width 10 height 10
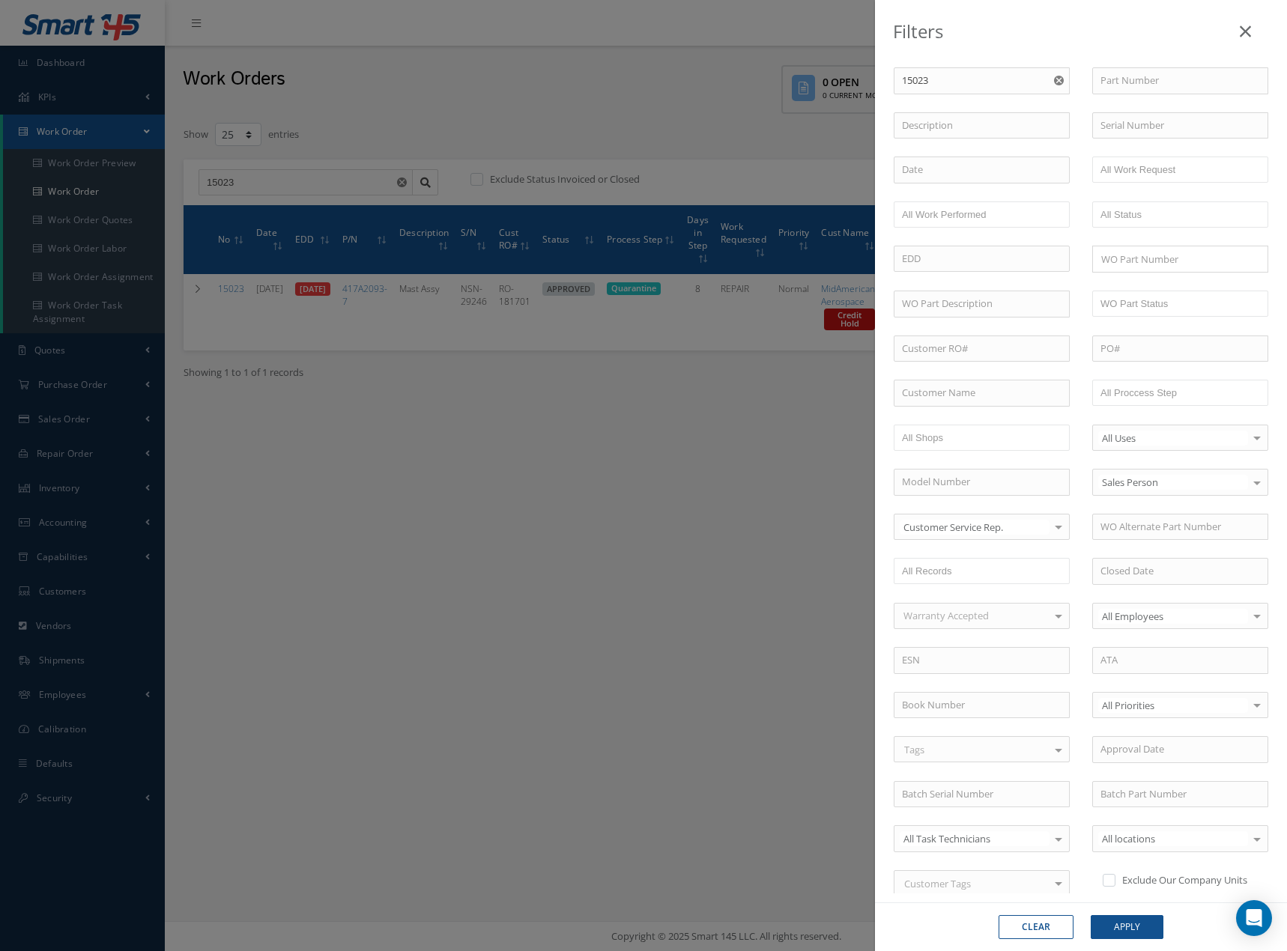
drag, startPoint x: 1054, startPoint y: 81, endPoint x: 1051, endPoint y: 265, distance: 184.2
click at [1054, 82] on icon "Reset" at bounding box center [1059, 81] width 10 height 10
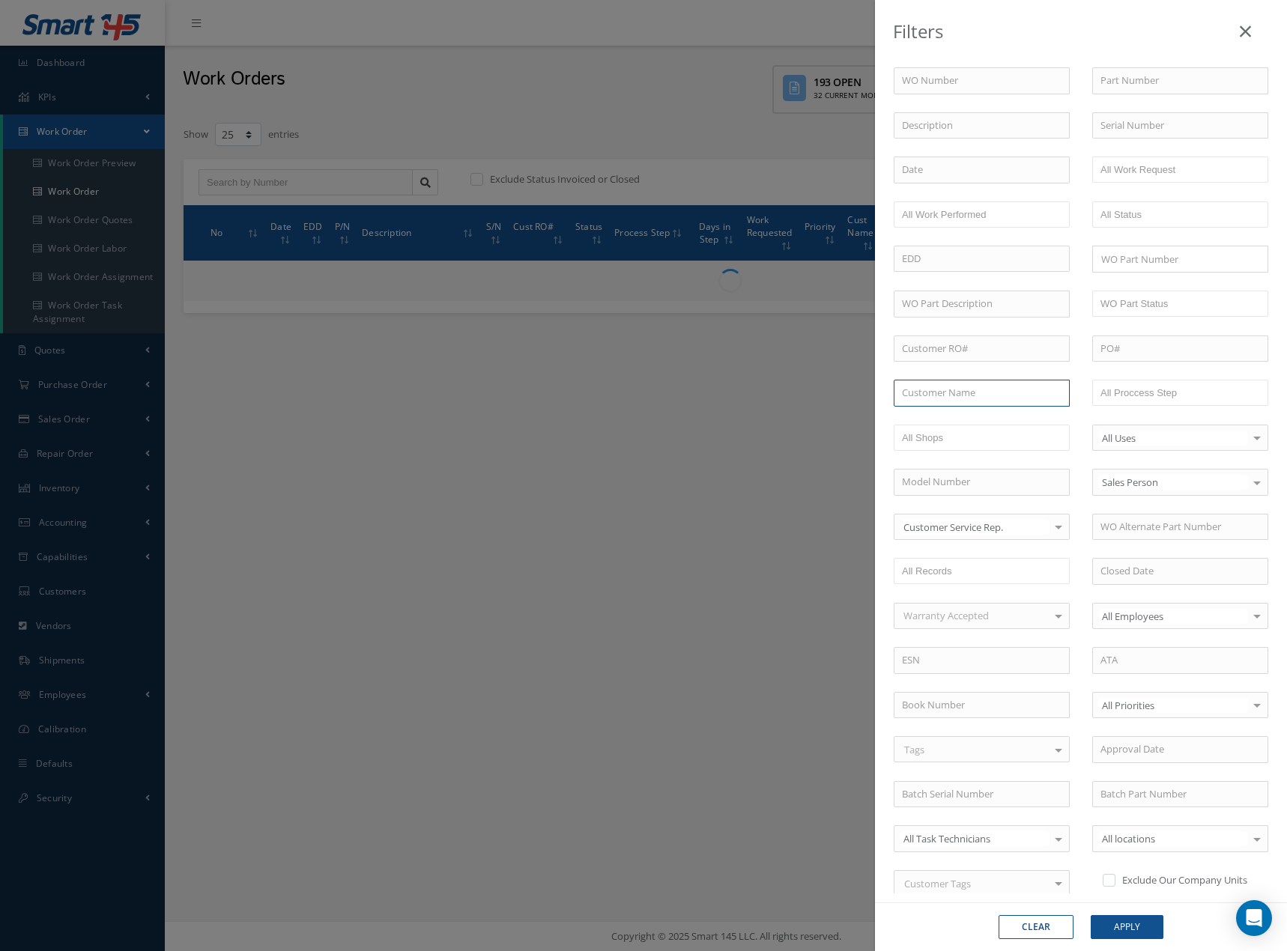
click at [964, 389] on input "text" at bounding box center [981, 393] width 176 height 27
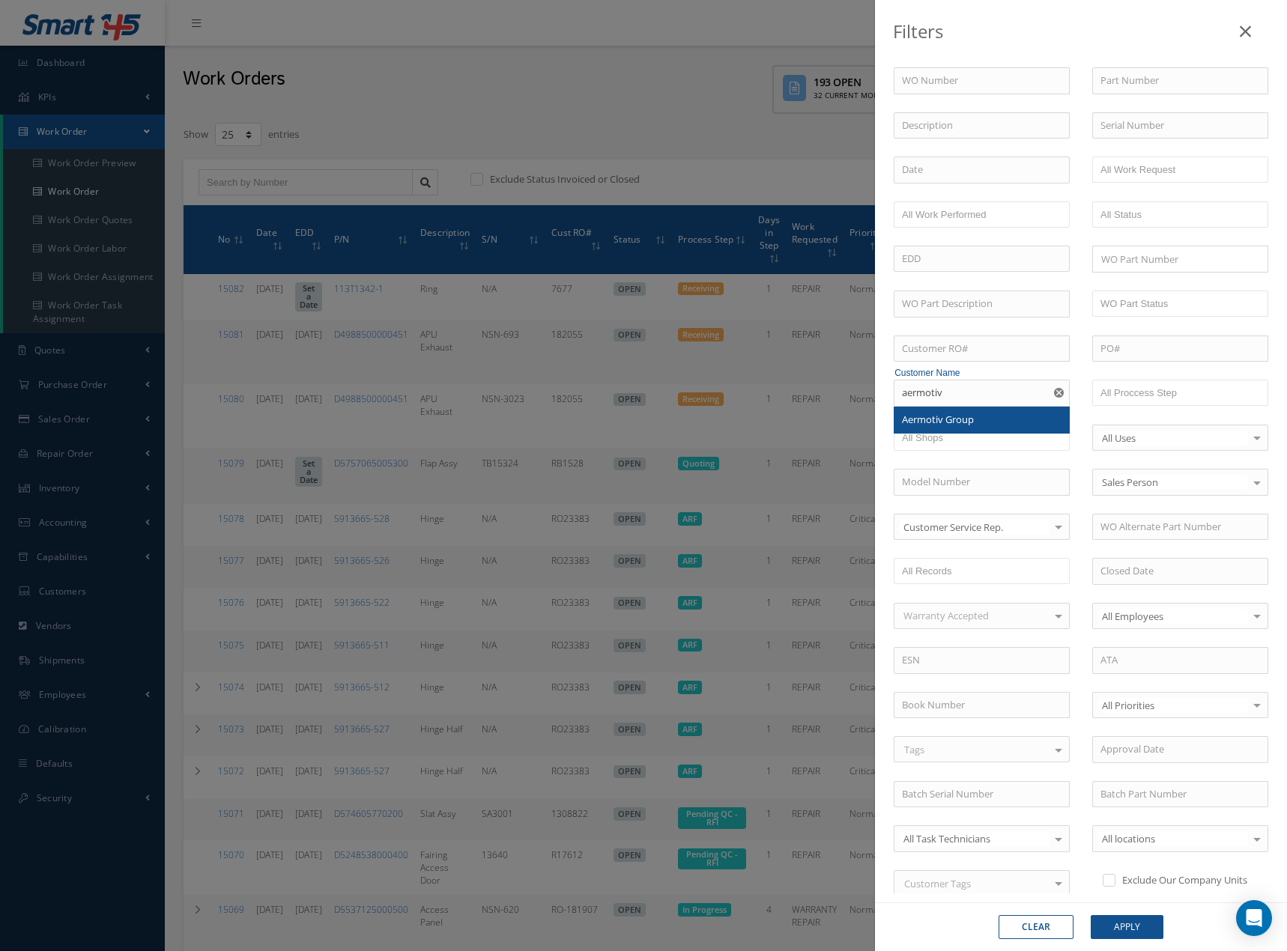
click at [976, 421] on div "Aermotiv Group" at bounding box center [982, 420] width 160 height 15
type input "Aermotiv Group"
click at [1129, 931] on button "Apply" at bounding box center [1126, 927] width 73 height 24
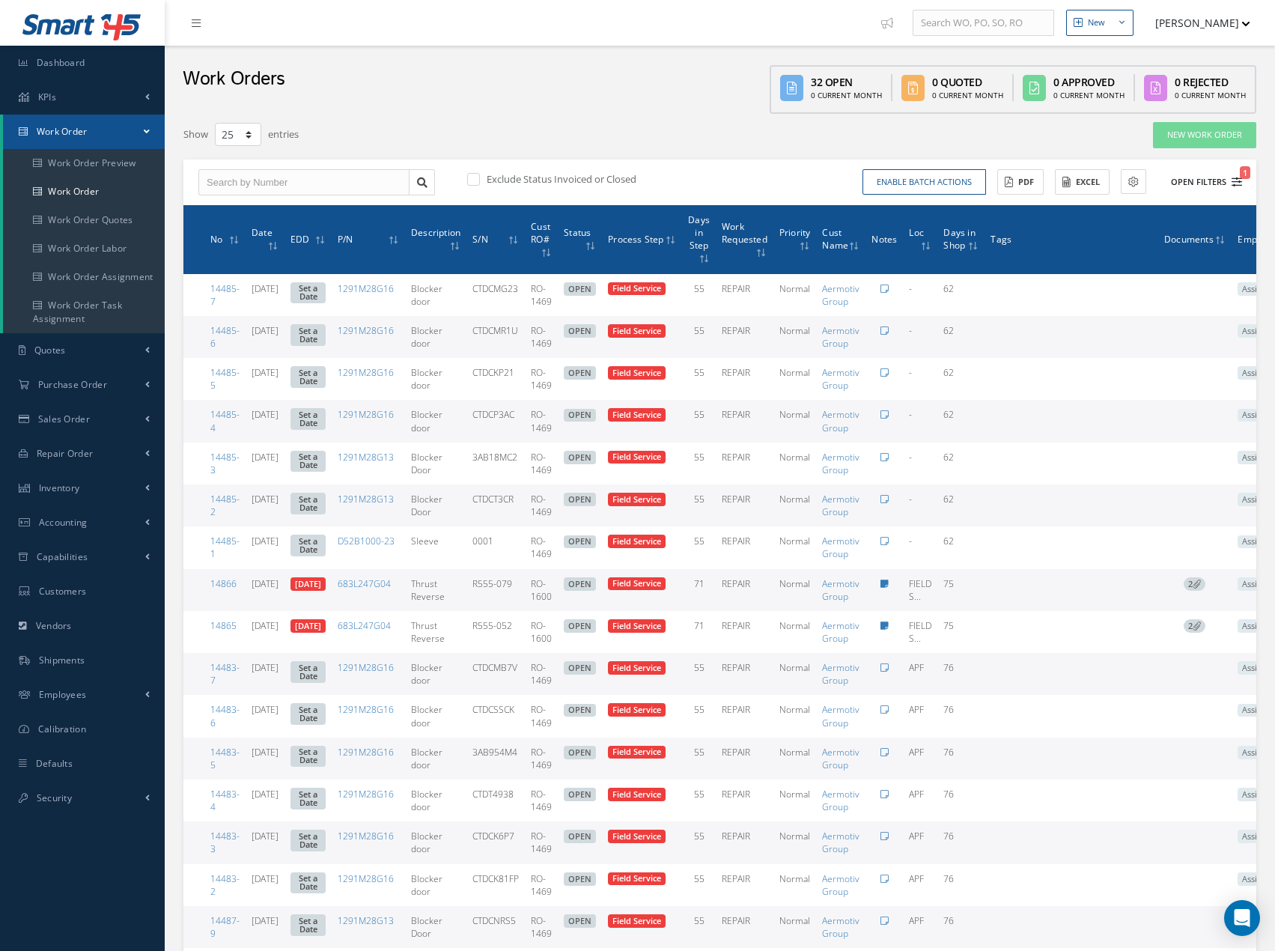
click at [1233, 183] on icon "1" at bounding box center [1237, 182] width 10 height 10
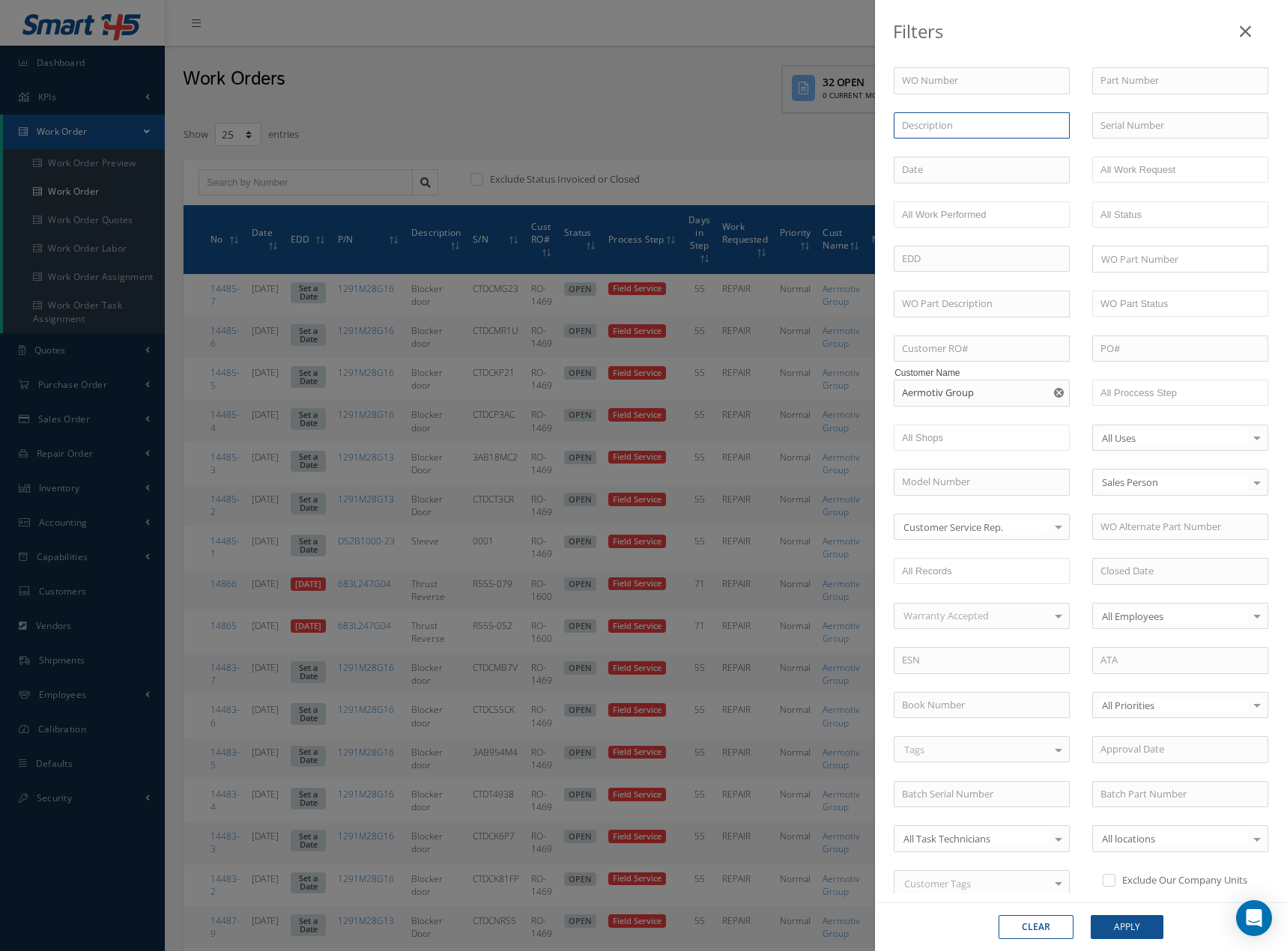
click at [962, 126] on input "text" at bounding box center [981, 125] width 176 height 27
type input "thrust"
click at [1090, 915] on button "Apply" at bounding box center [1126, 927] width 73 height 24
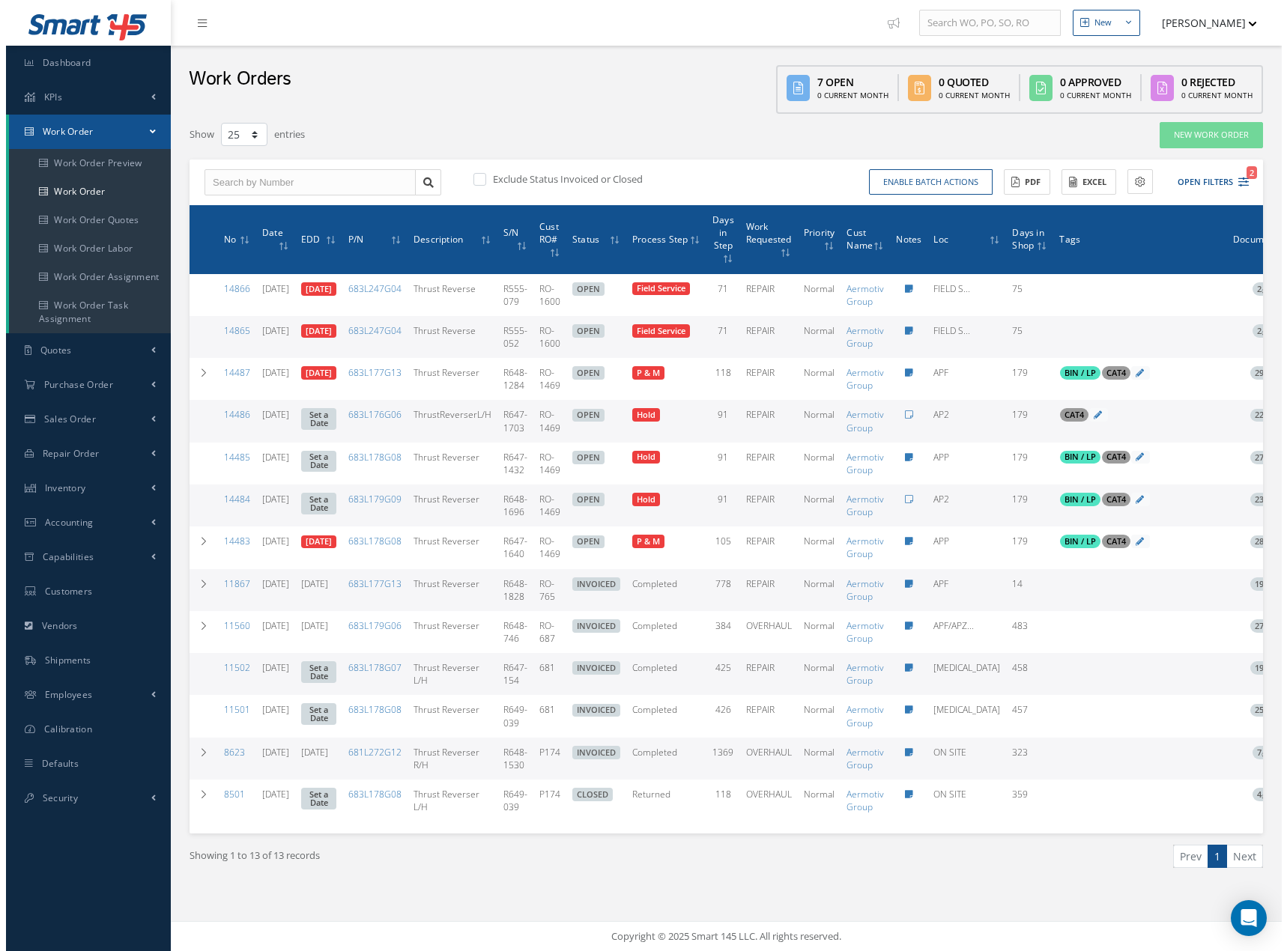
scroll to position [0, 124]
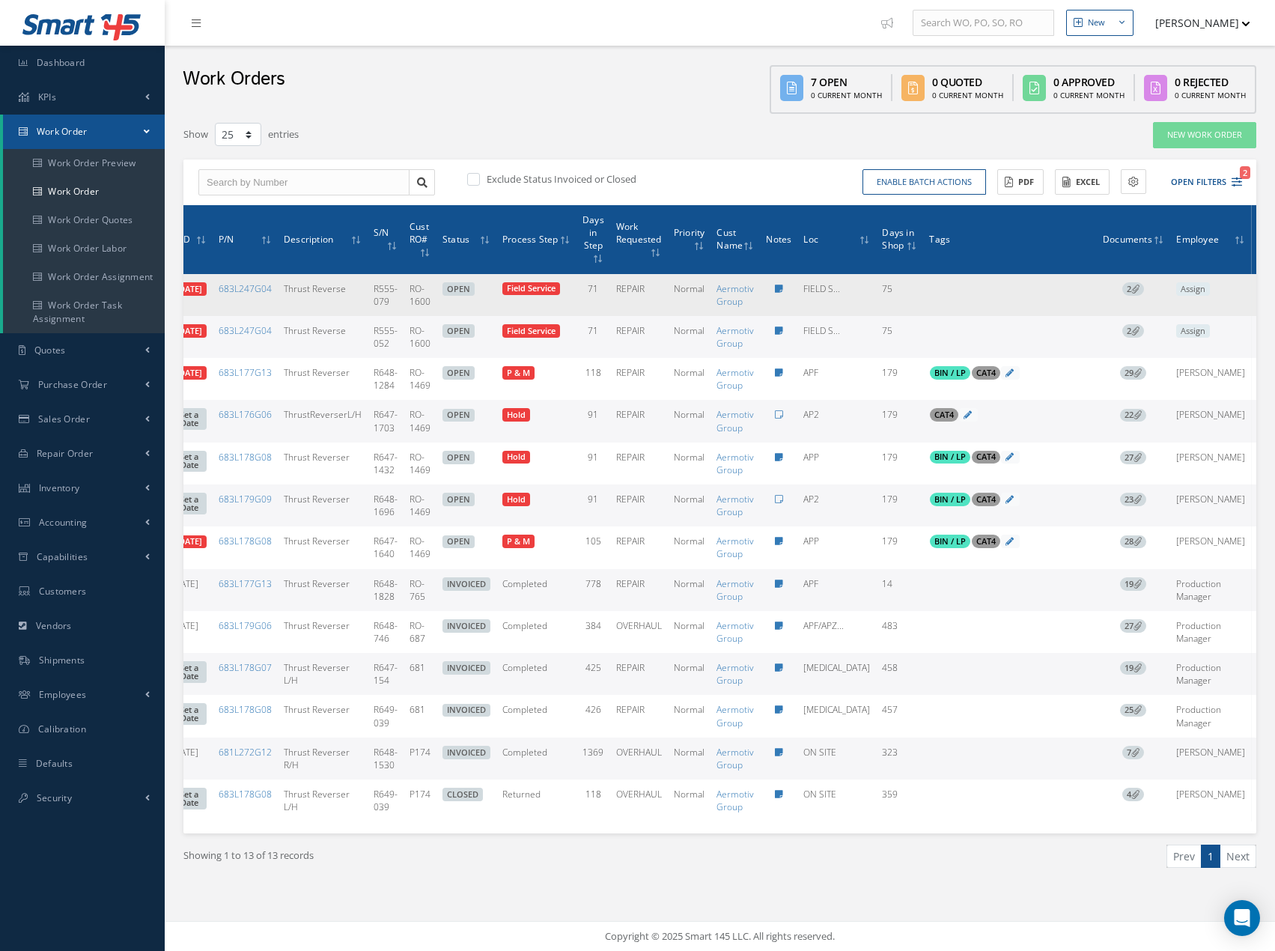
click at [1140, 288] on icon at bounding box center [1135, 289] width 8 height 8
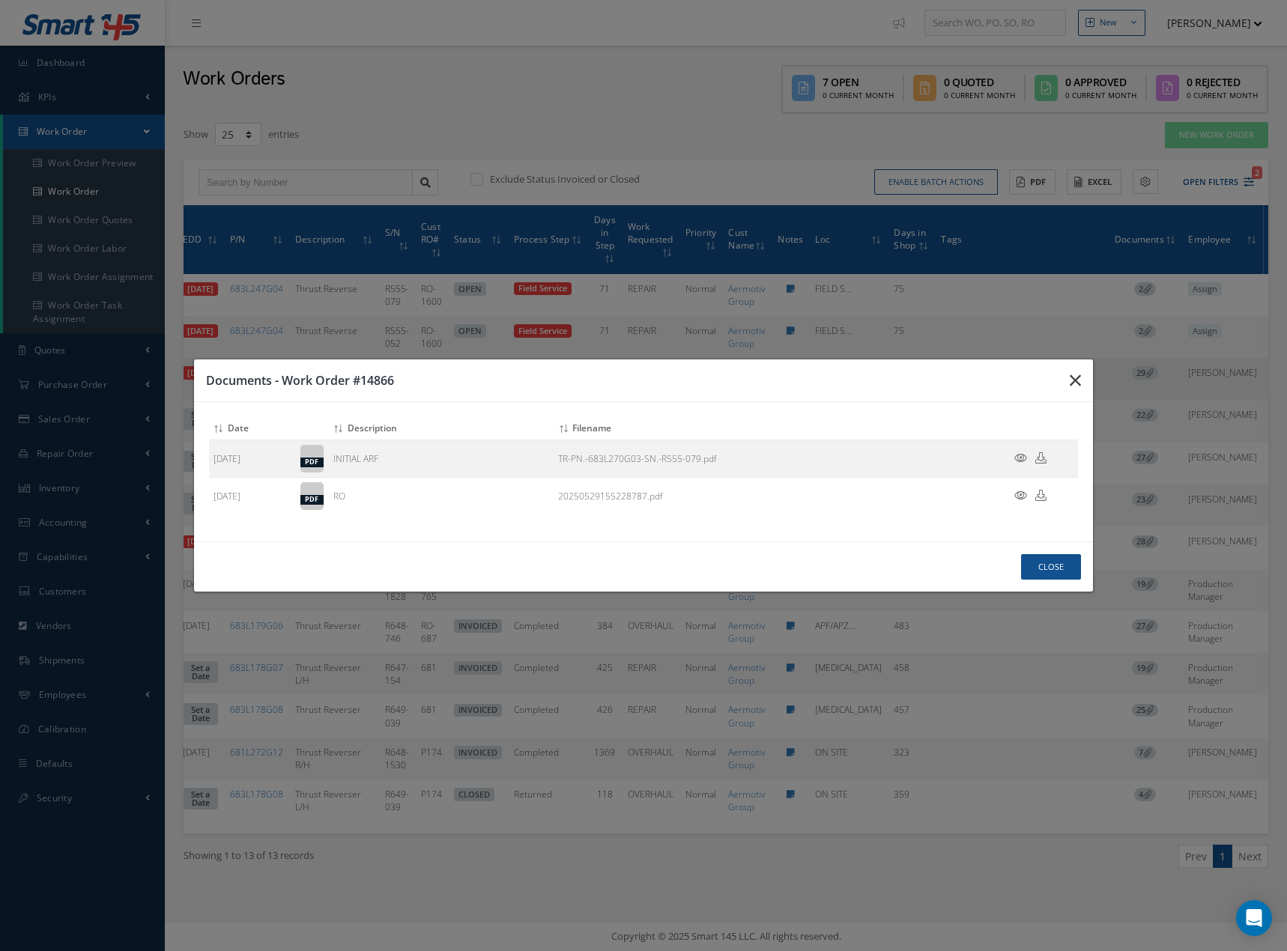
click at [0, 0] on icon "button" at bounding box center [0, 0] width 0 height 0
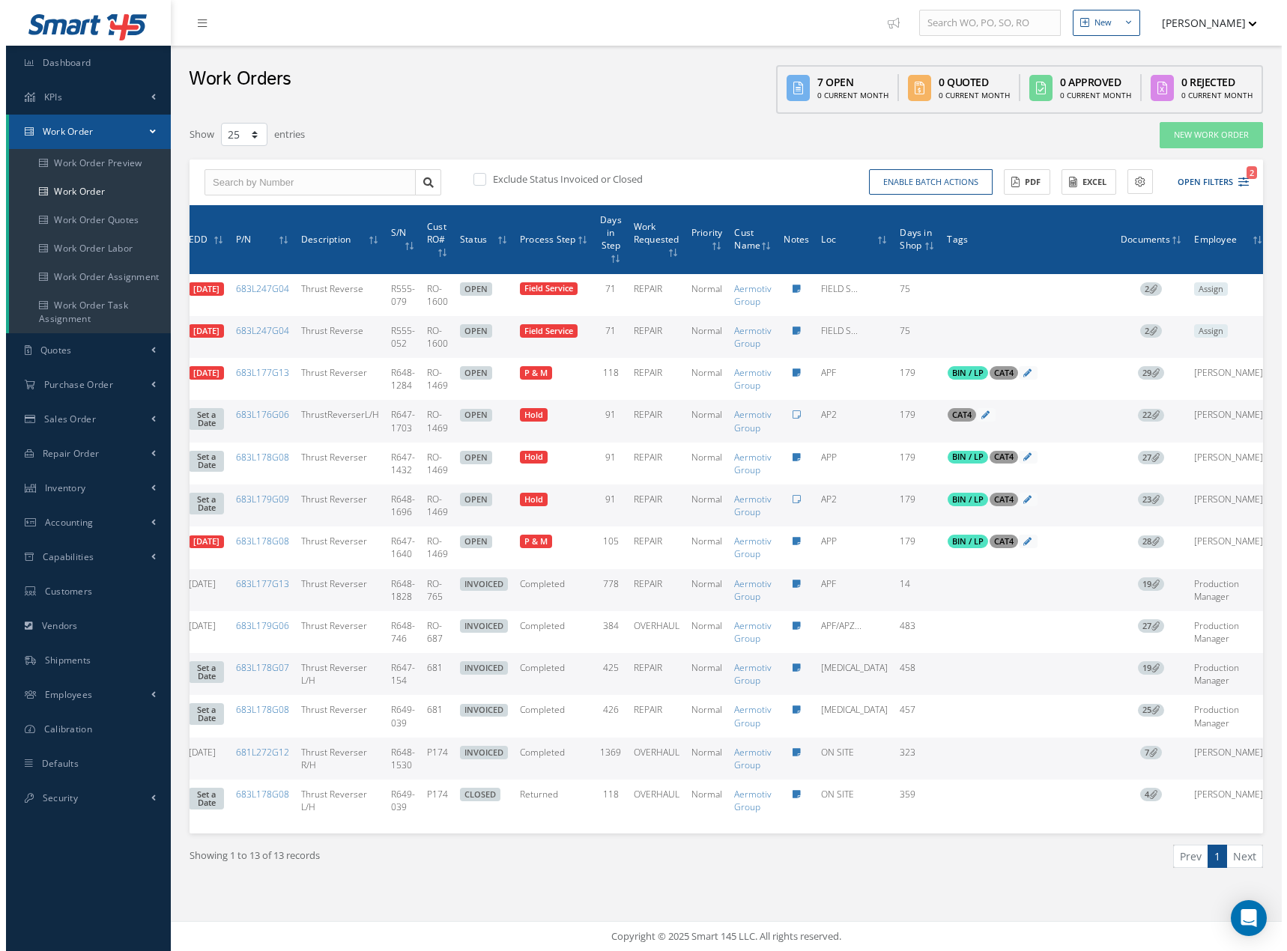
scroll to position [0, 0]
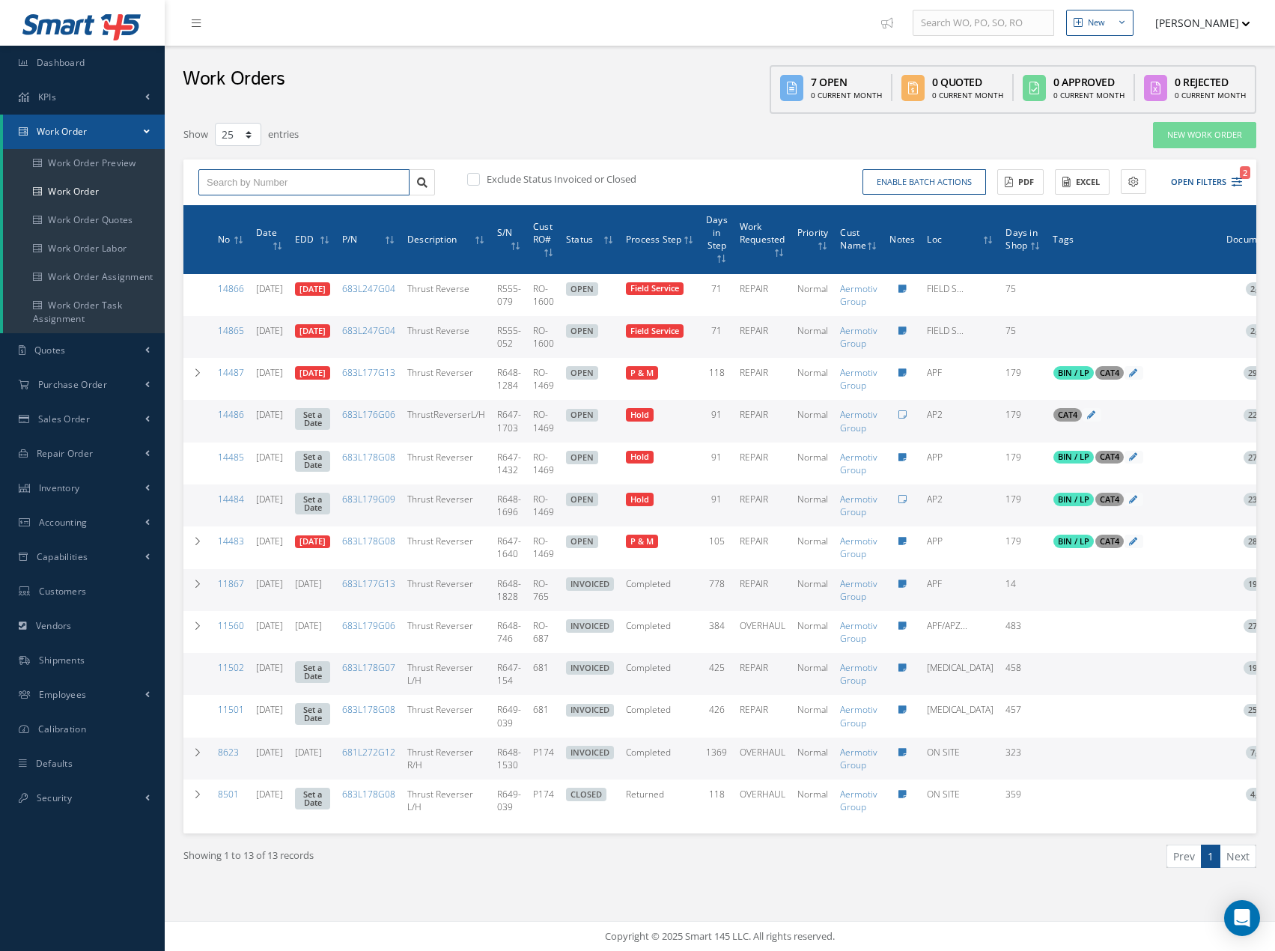
click at [279, 184] on input "text" at bounding box center [303, 182] width 211 height 27
click at [272, 189] on input "text" at bounding box center [303, 182] width 211 height 27
type input "13323"
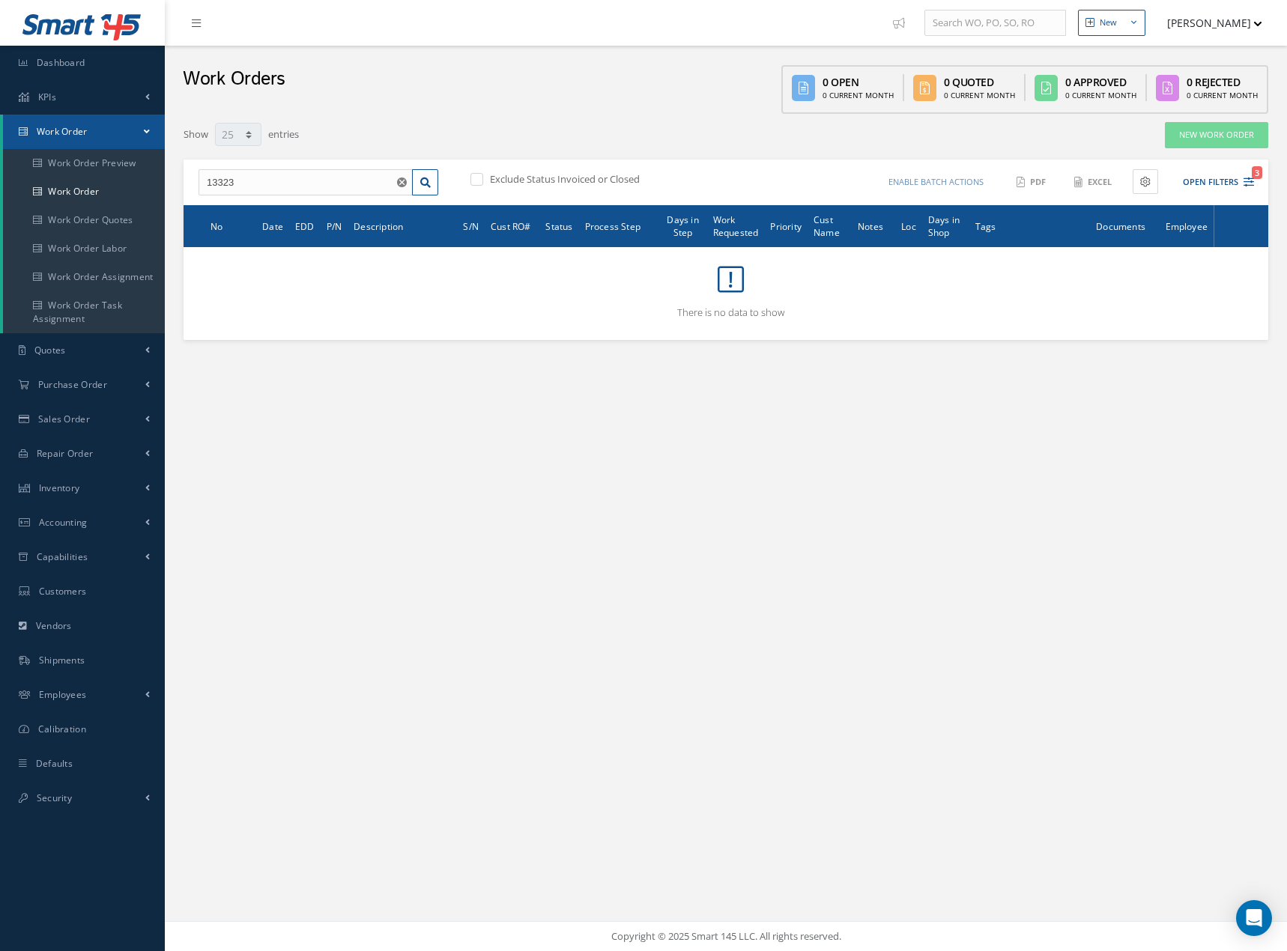
drag, startPoint x: 1249, startPoint y: 180, endPoint x: 1244, endPoint y: 194, distance: 14.5
click at [1249, 181] on icon "3" at bounding box center [1248, 182] width 10 height 10
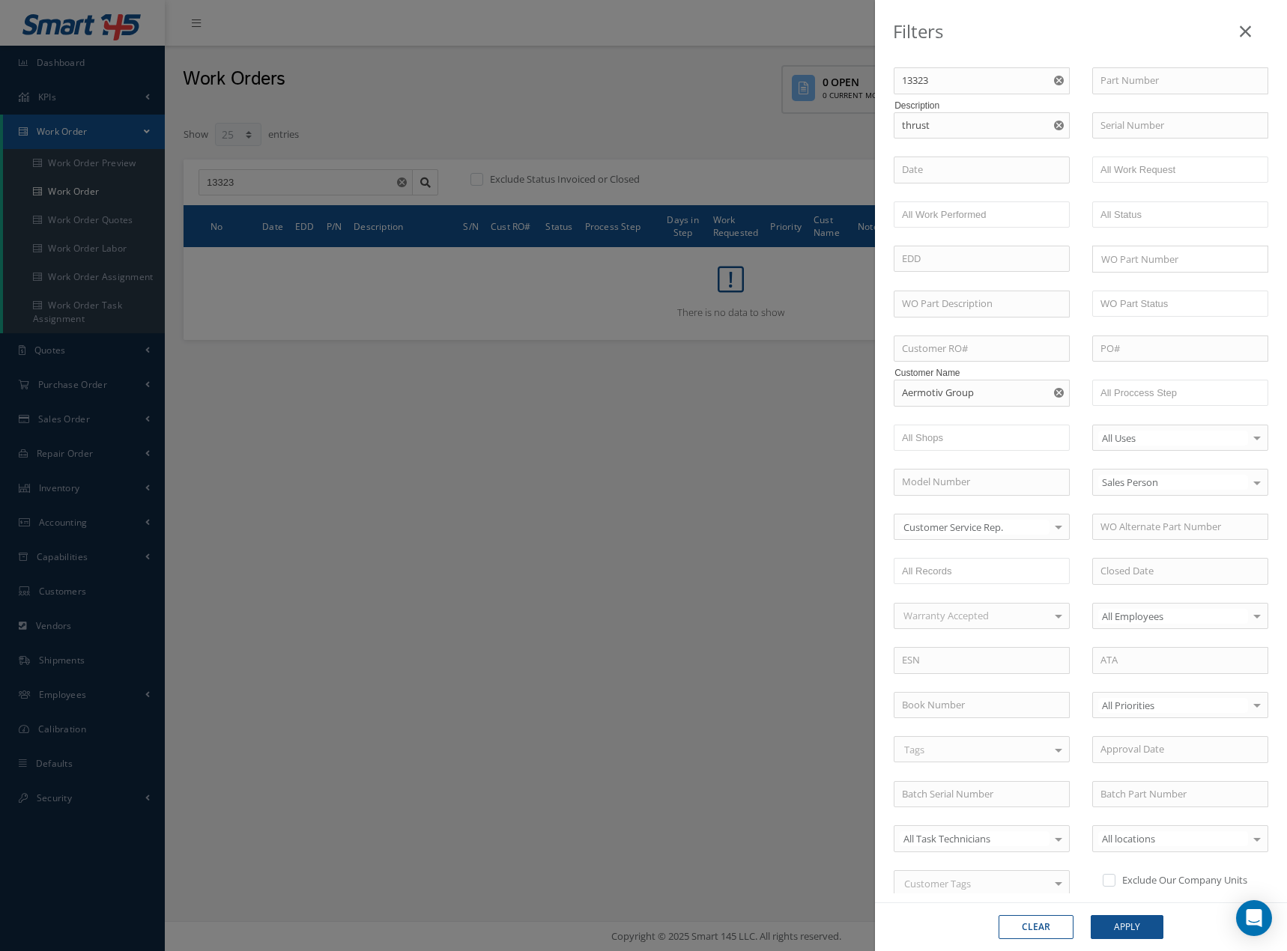
click at [1055, 393] on use "Reset" at bounding box center [1059, 393] width 10 height 10
drag, startPoint x: 1054, startPoint y: 126, endPoint x: 1069, endPoint y: 317, distance: 191.5
click at [1054, 127] on icon "Reset" at bounding box center [1059, 126] width 10 height 10
click at [1123, 921] on button "Apply" at bounding box center [1126, 927] width 73 height 24
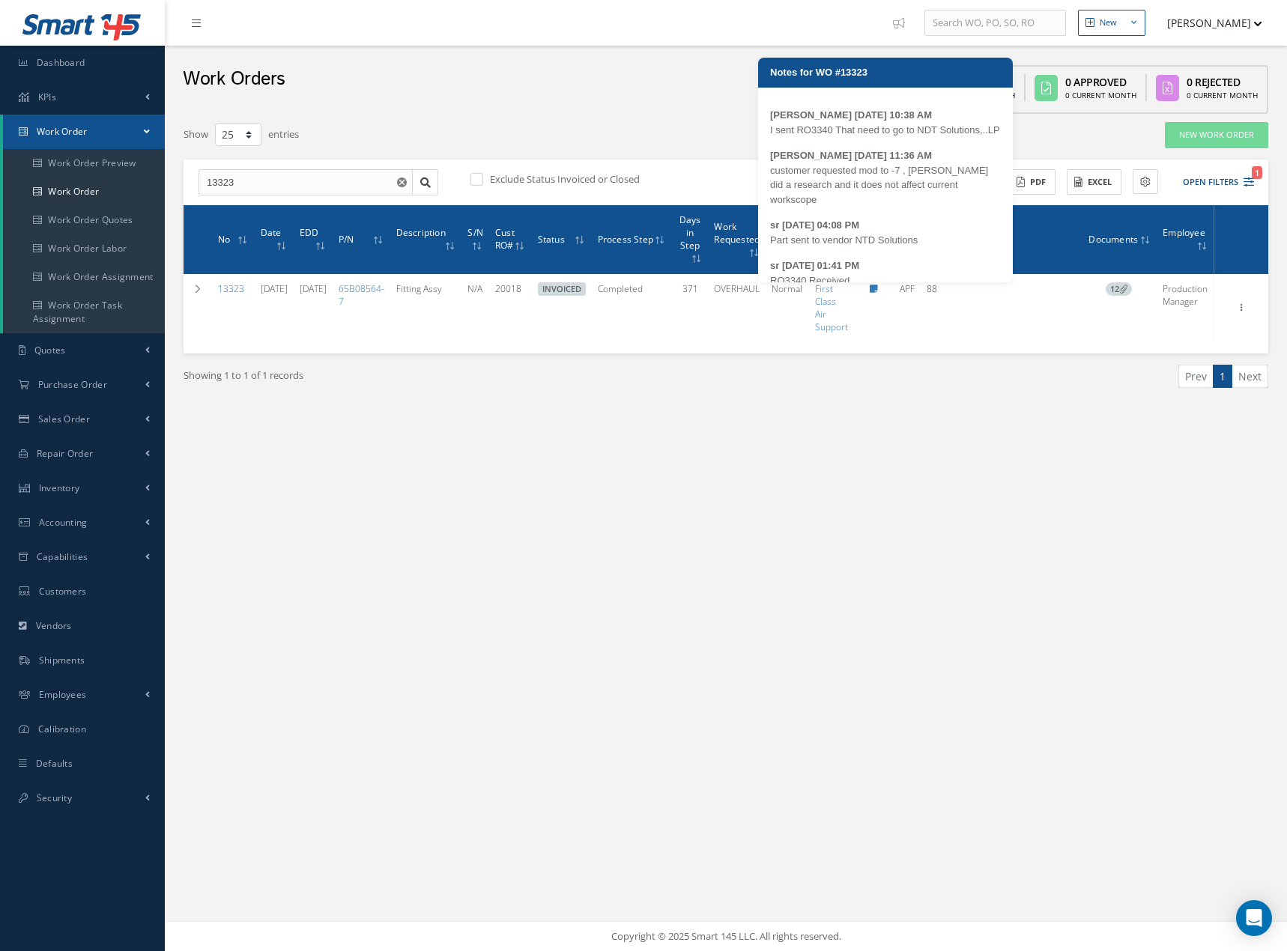
scroll to position [276, 0]
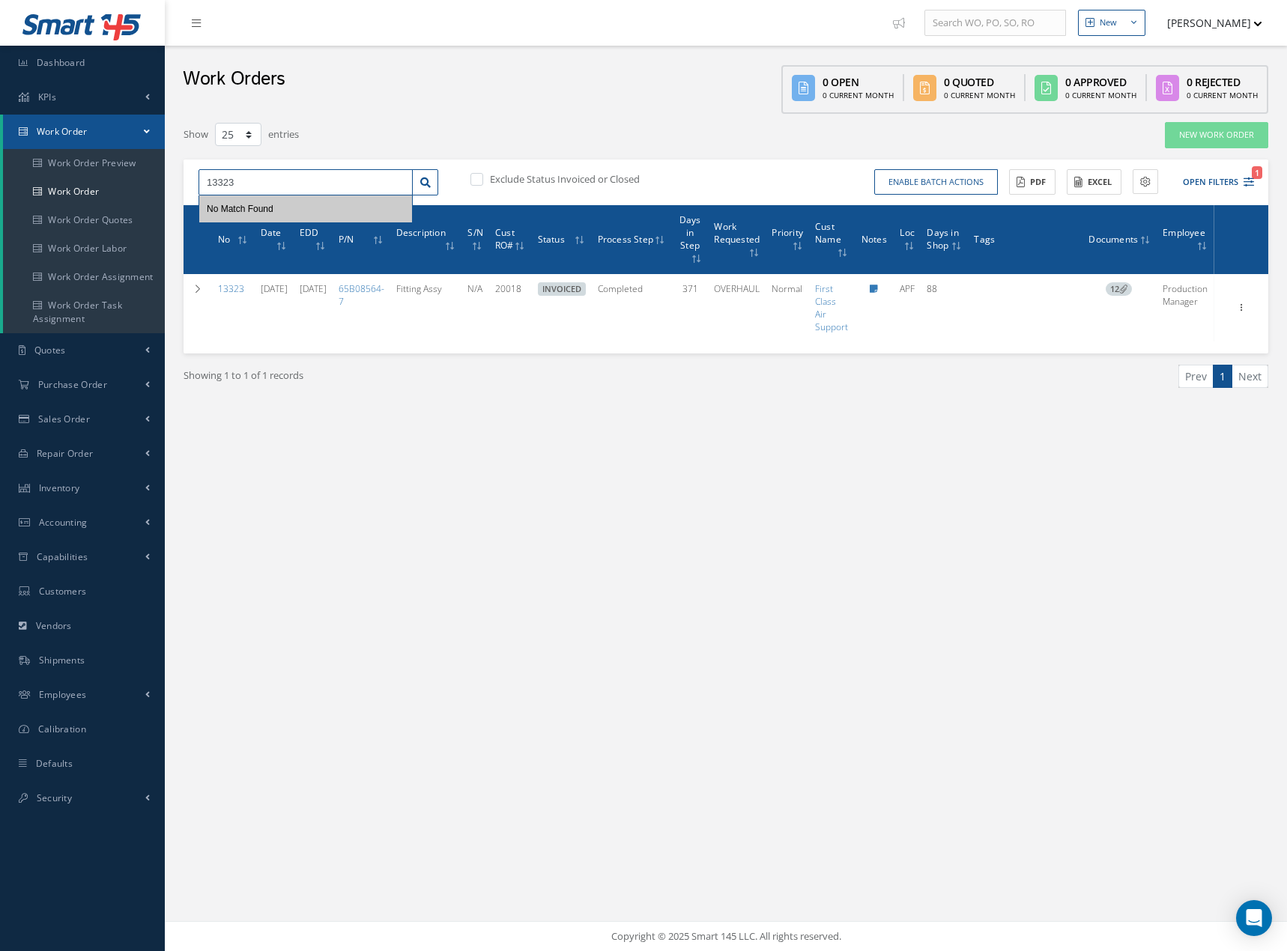
drag, startPoint x: 254, startPoint y: 186, endPoint x: 192, endPoint y: 187, distance: 62.2
click at [192, 187] on div "13323 No Match Found" at bounding box center [318, 182] width 262 height 27
type input "15035"
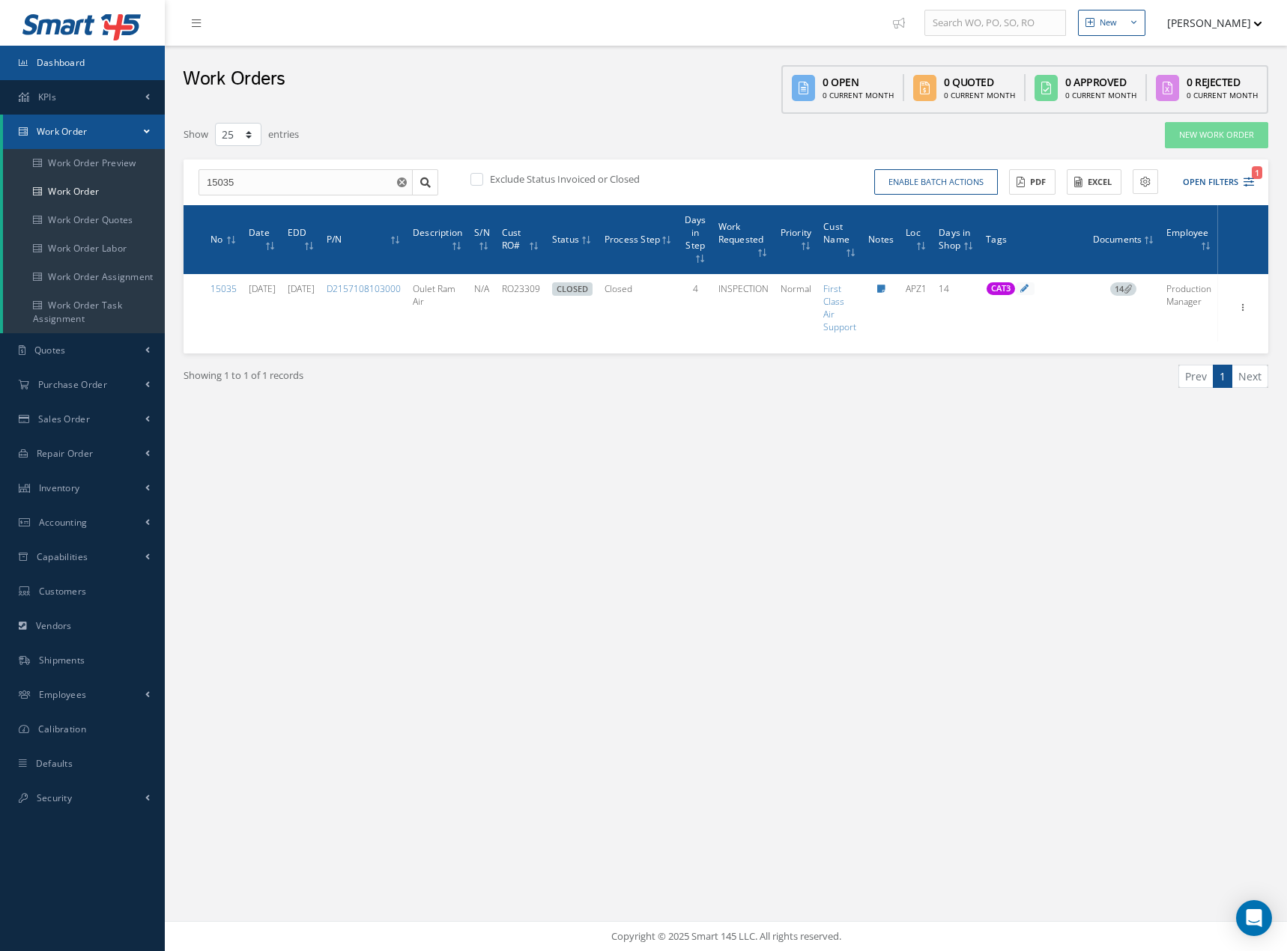
click at [67, 58] on span "Dashboard" at bounding box center [61, 62] width 49 height 13
